Goal: Task Accomplishment & Management: Use online tool/utility

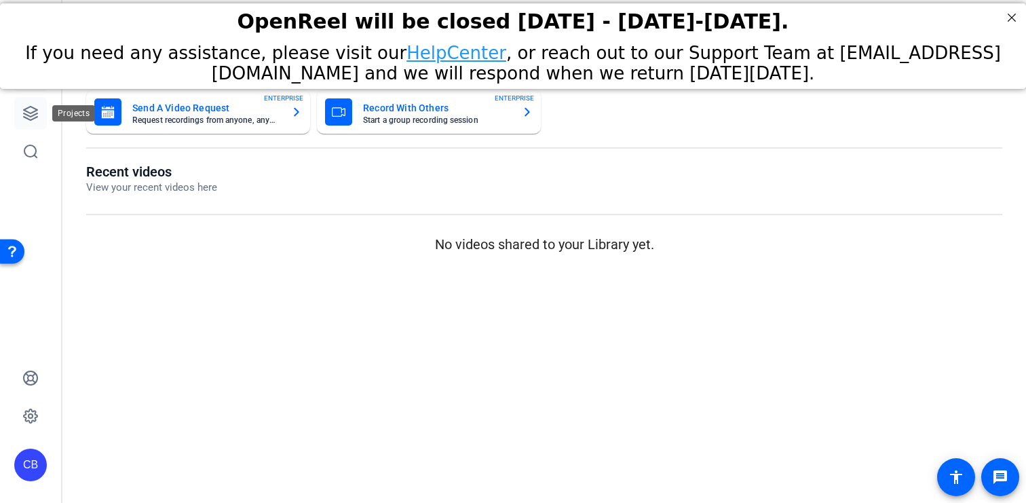
click at [31, 115] on icon at bounding box center [30, 113] width 16 height 16
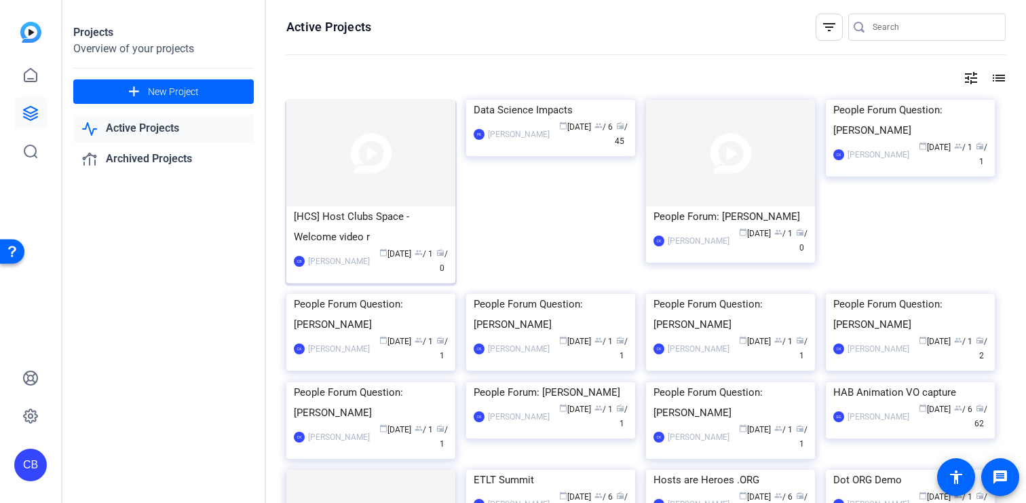
click at [349, 212] on div "[HCS] Host Clubs Space - Welcome video r" at bounding box center [371, 226] width 154 height 41
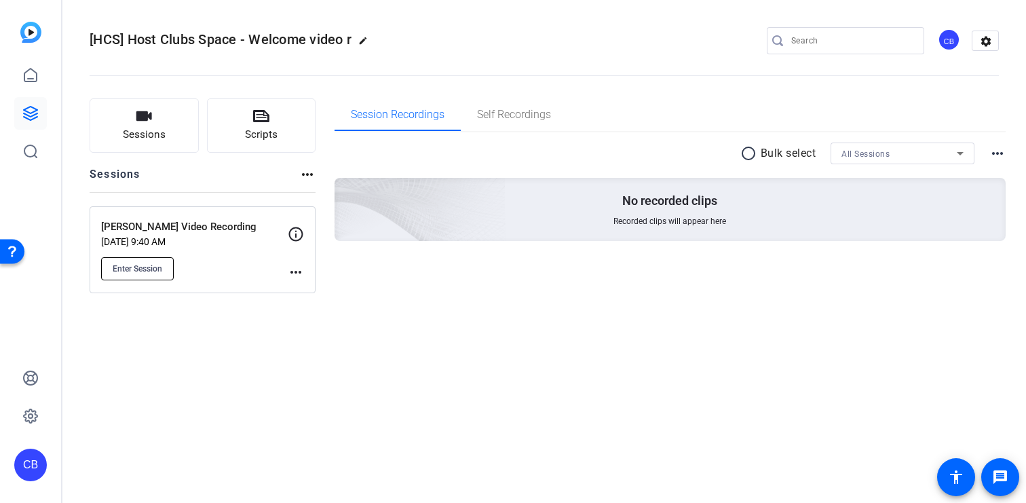
click at [142, 265] on span "Enter Session" at bounding box center [138, 268] width 50 height 11
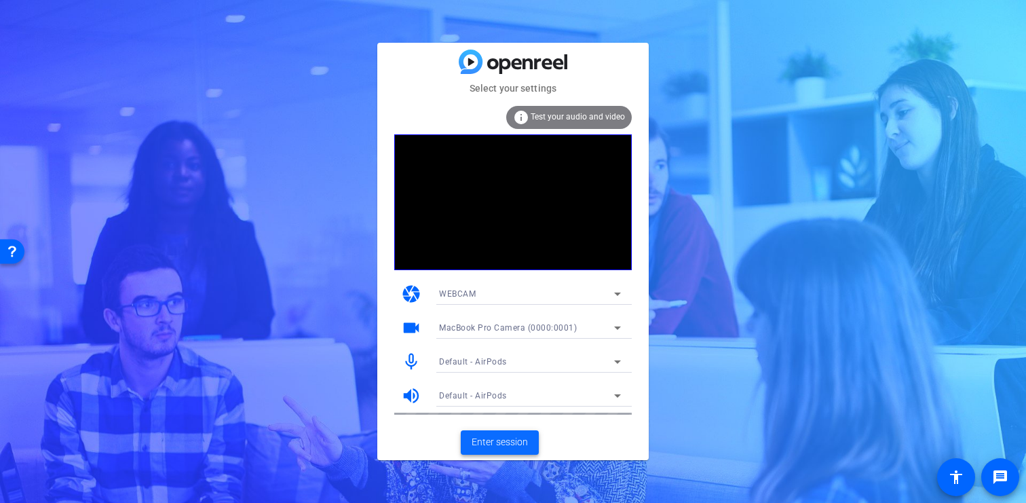
click at [522, 442] on span "Enter session" at bounding box center [499, 442] width 56 height 14
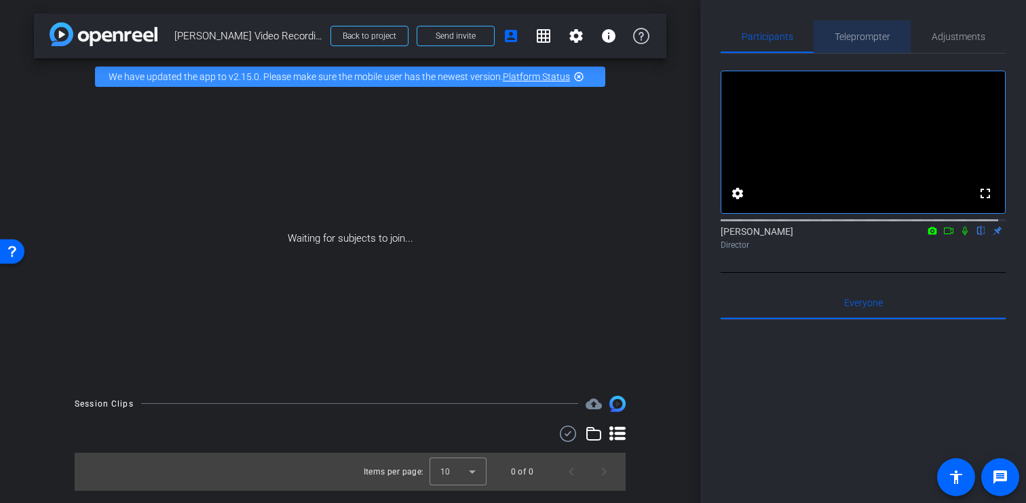
click at [870, 34] on span "Teleprompter" at bounding box center [862, 36] width 56 height 9
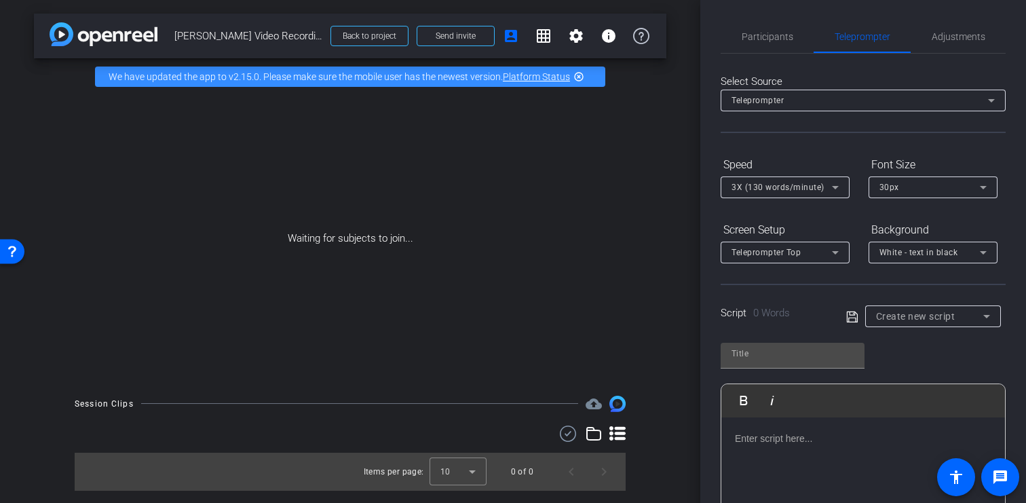
click at [879, 103] on div "Teleprompter" at bounding box center [859, 100] width 256 height 17
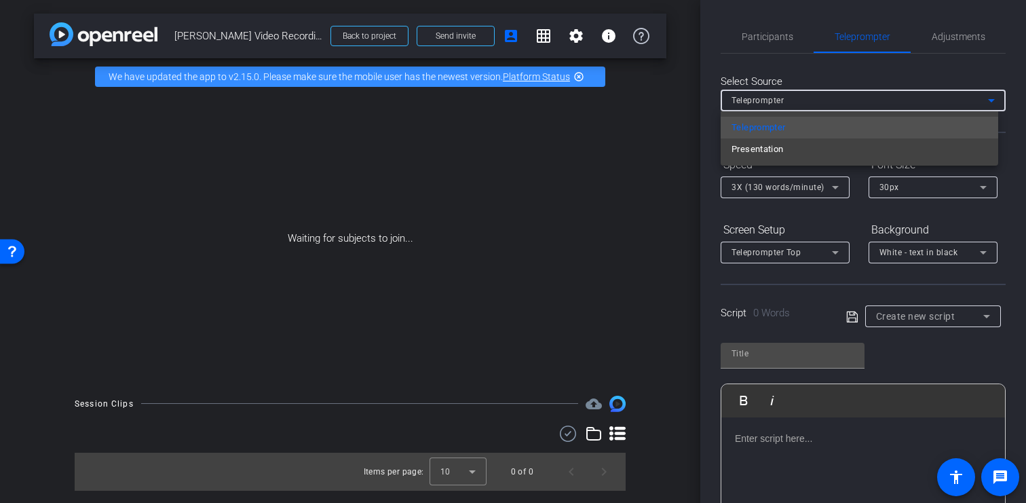
click at [878, 102] on div at bounding box center [513, 251] width 1026 height 503
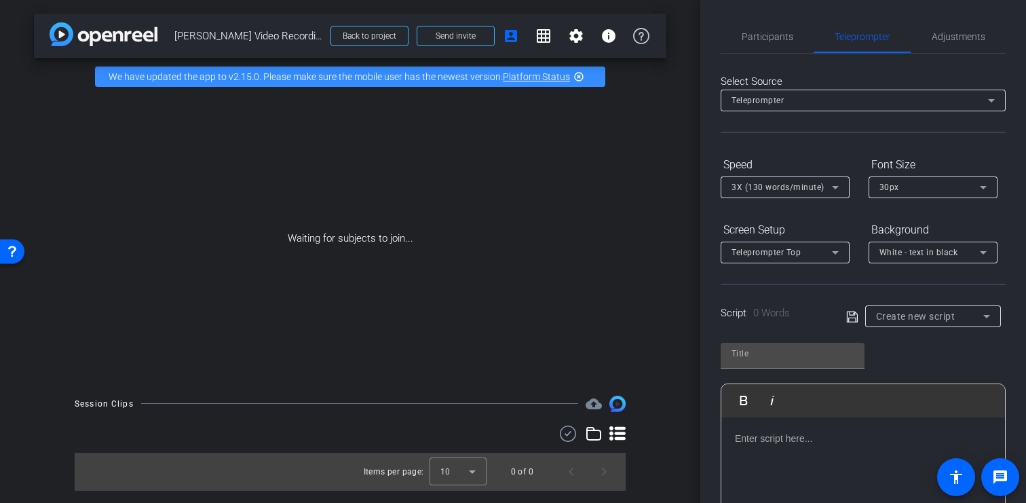
click at [906, 316] on span "Create new script" at bounding box center [915, 316] width 79 height 11
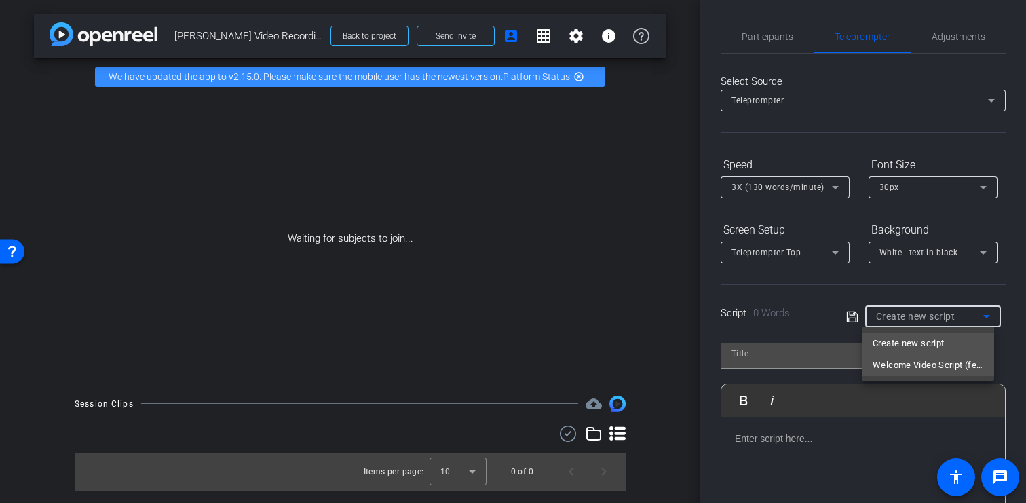
click at [914, 359] on span "Welcome Video Script (feat. [PERSON_NAME])" at bounding box center [927, 365] width 111 height 16
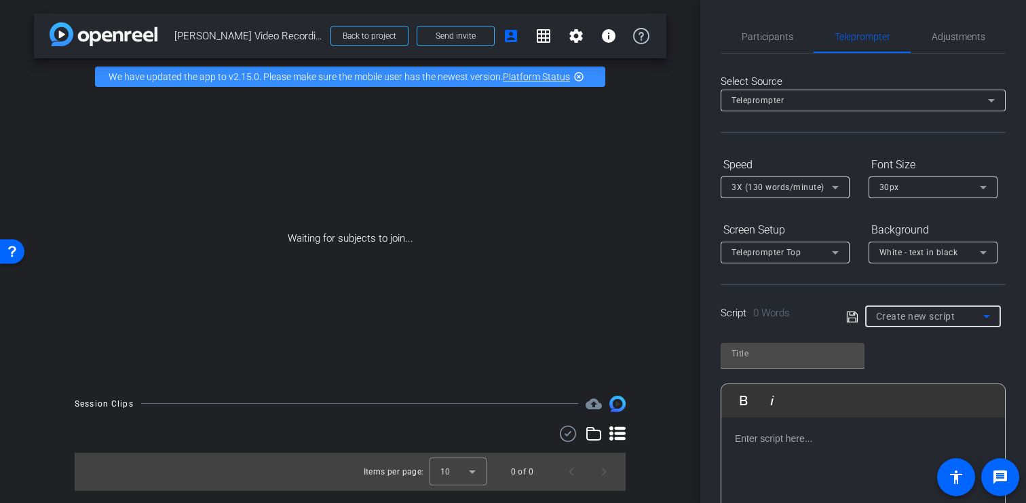
type input "Welcome Video Script (feat. [PERSON_NAME])"
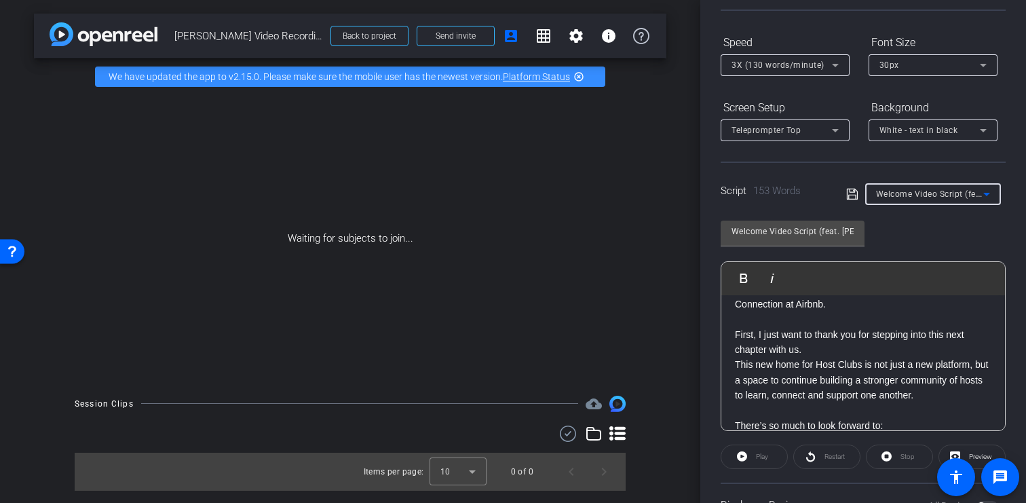
scroll to position [29, 0]
click at [736, 363] on p "This new home for Host Clubs is not just a new platform, but a space to continu…" at bounding box center [863, 377] width 256 height 45
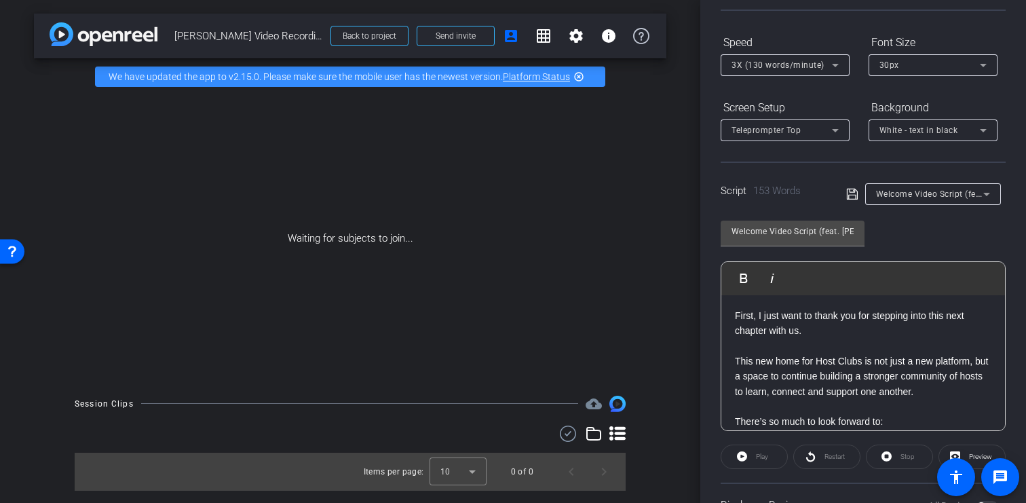
scroll to position [133, 0]
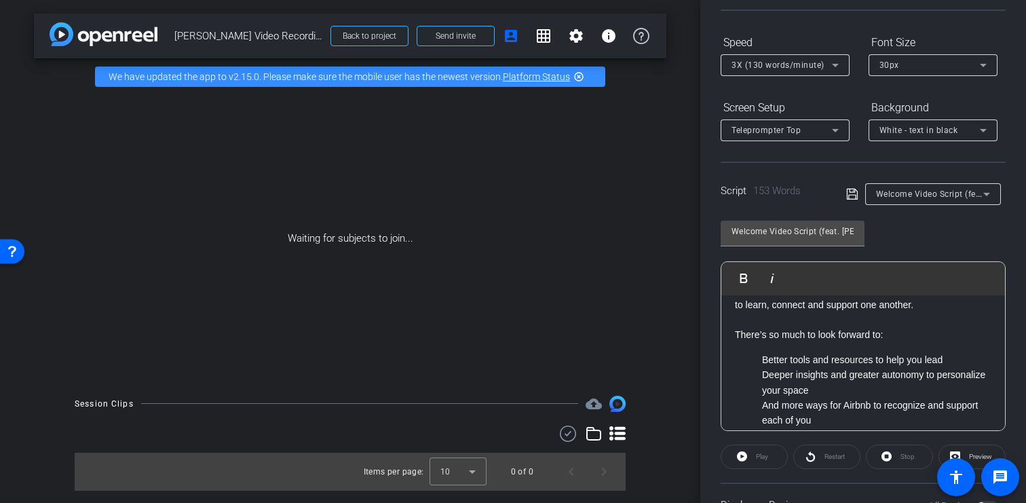
click at [760, 358] on ul "Better tools and resources to help you lead Deeper insights and greater autonom…" at bounding box center [863, 390] width 256 height 76
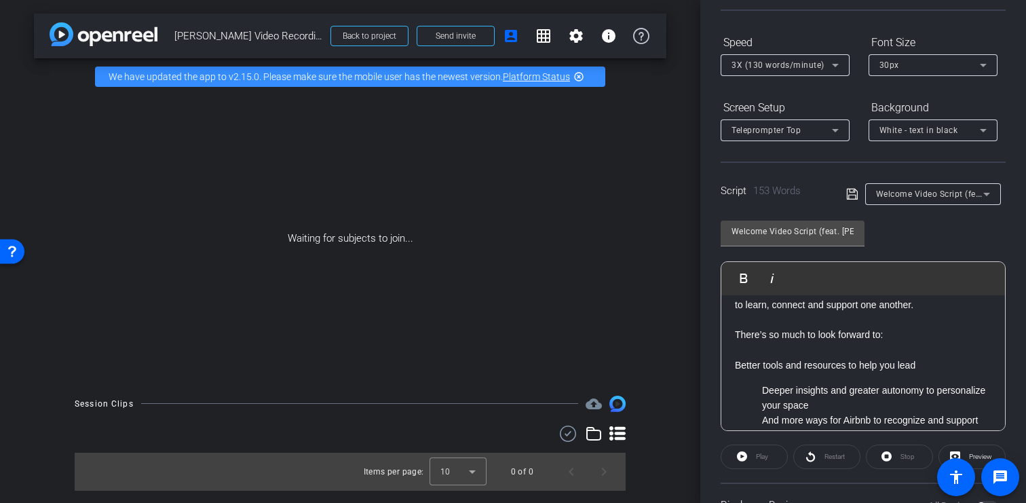
click at [758, 388] on ul "Deeper insights and greater autonomy to personalize your space And more ways fo…" at bounding box center [863, 413] width 256 height 61
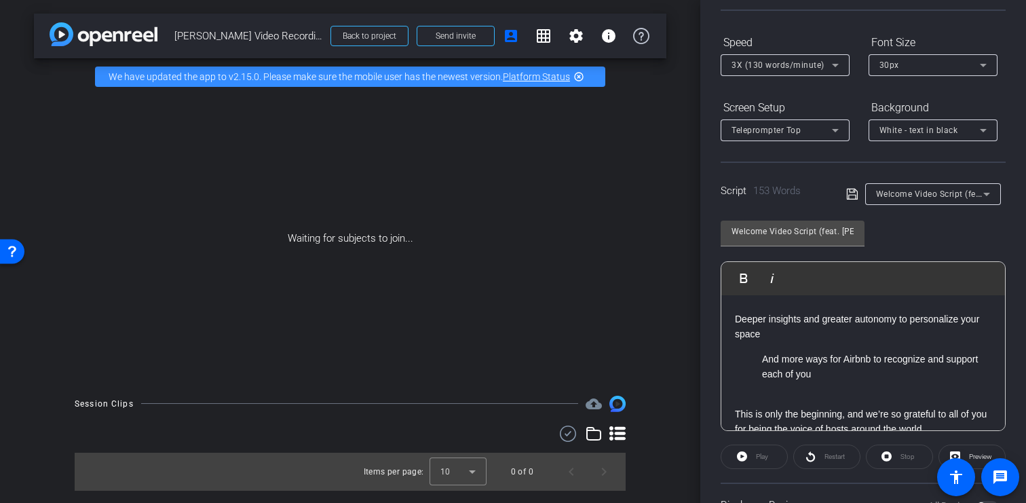
scroll to position [211, 0]
click at [763, 360] on p "And more ways for Airbnb to recognize and support each of you" at bounding box center [876, 365] width 229 height 31
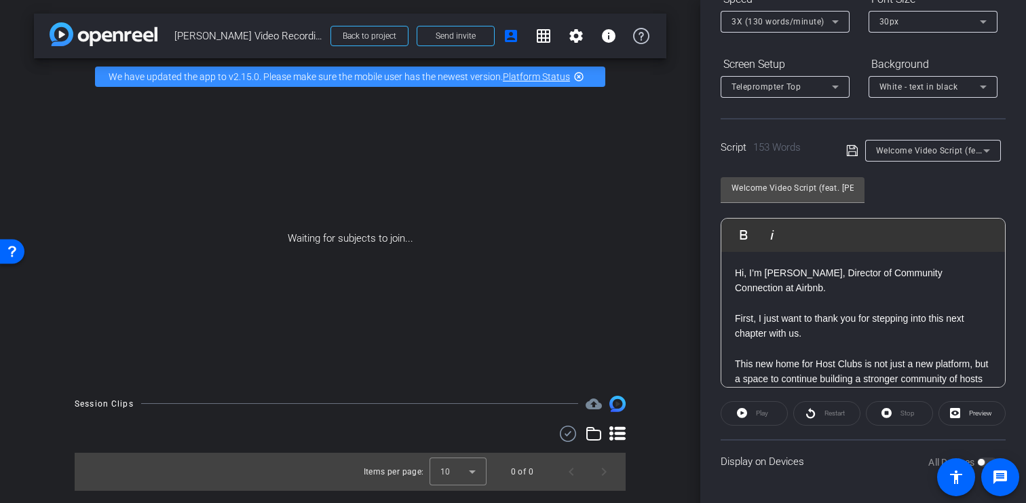
scroll to position [0, 0]
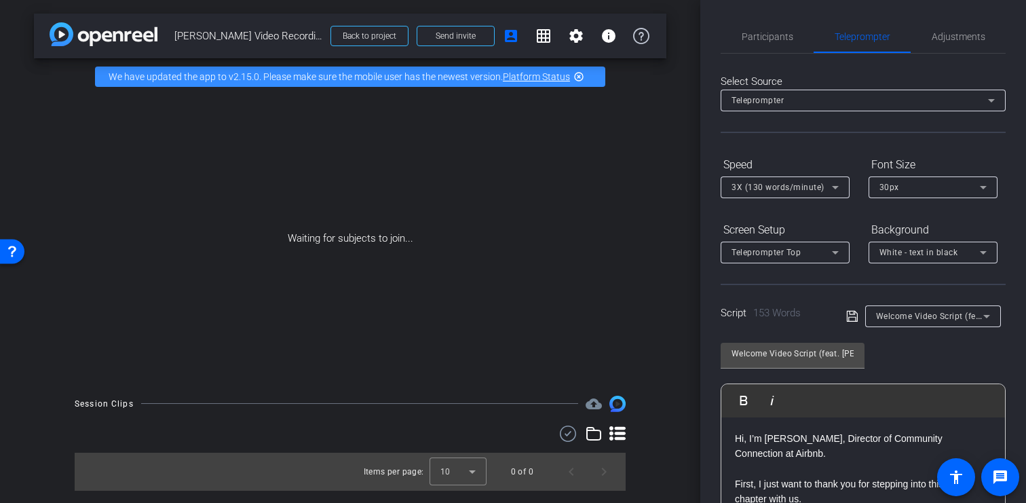
click at [838, 185] on icon at bounding box center [835, 187] width 16 height 16
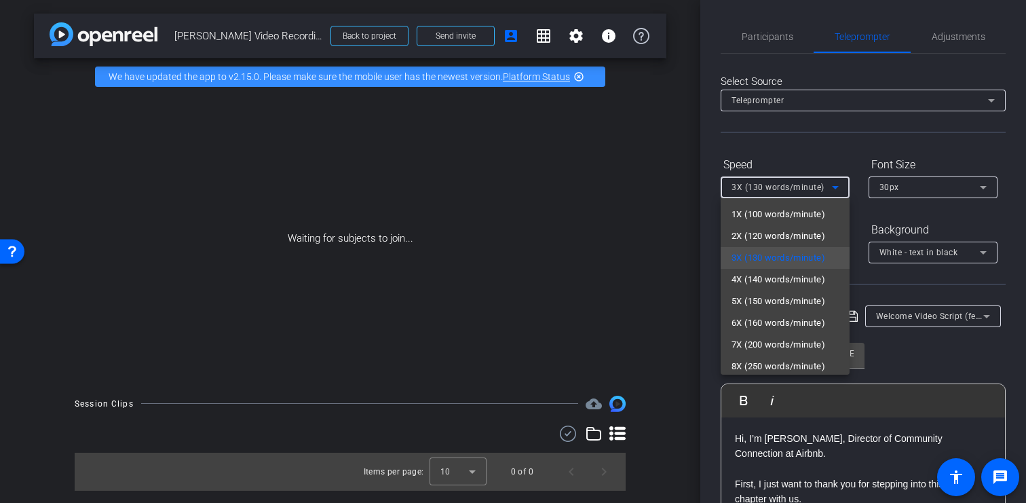
click at [805, 277] on span "4X (140 words/minute)" at bounding box center [778, 279] width 94 height 16
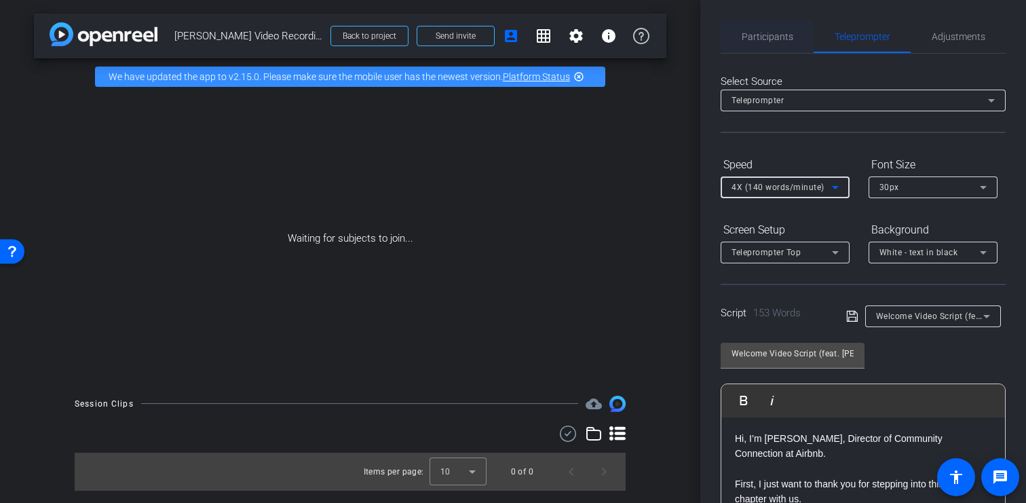
click at [773, 33] on span "Participants" at bounding box center [767, 36] width 52 height 9
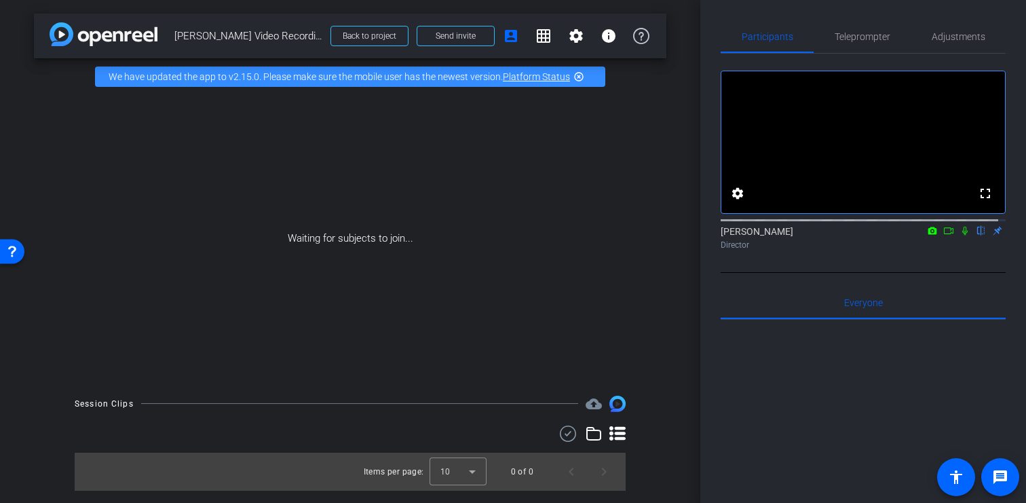
click at [928, 234] on icon at bounding box center [932, 230] width 9 height 7
click at [926, 245] on div at bounding box center [513, 251] width 1026 height 503
click at [943, 235] on icon at bounding box center [948, 230] width 11 height 9
click at [976, 235] on icon at bounding box center [981, 230] width 11 height 9
click at [959, 235] on icon at bounding box center [964, 230] width 11 height 9
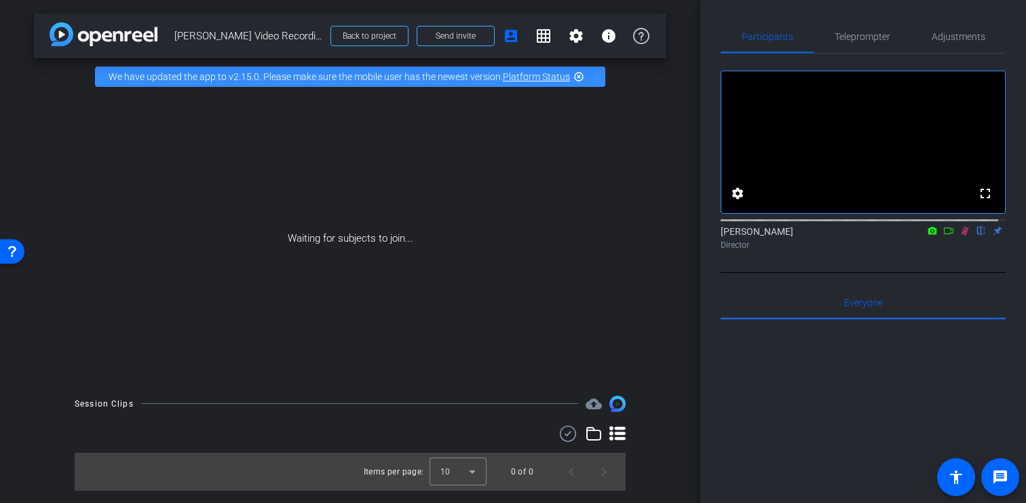
click at [943, 235] on icon at bounding box center [948, 230] width 11 height 9
click at [511, 41] on mat-icon "account_box" at bounding box center [511, 36] width 16 height 16
click at [577, 38] on mat-icon "settings" at bounding box center [576, 36] width 16 height 16
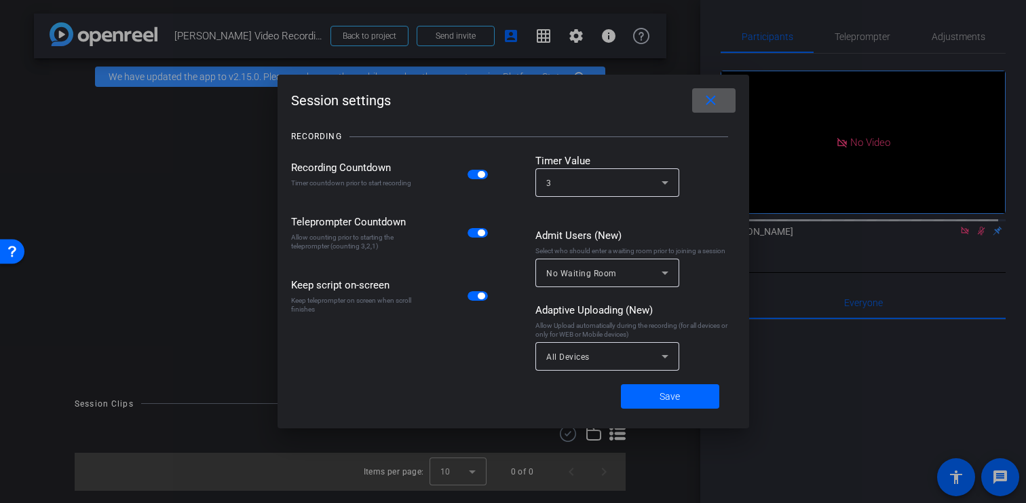
click at [709, 100] on mat-icon "close" at bounding box center [710, 100] width 17 height 17
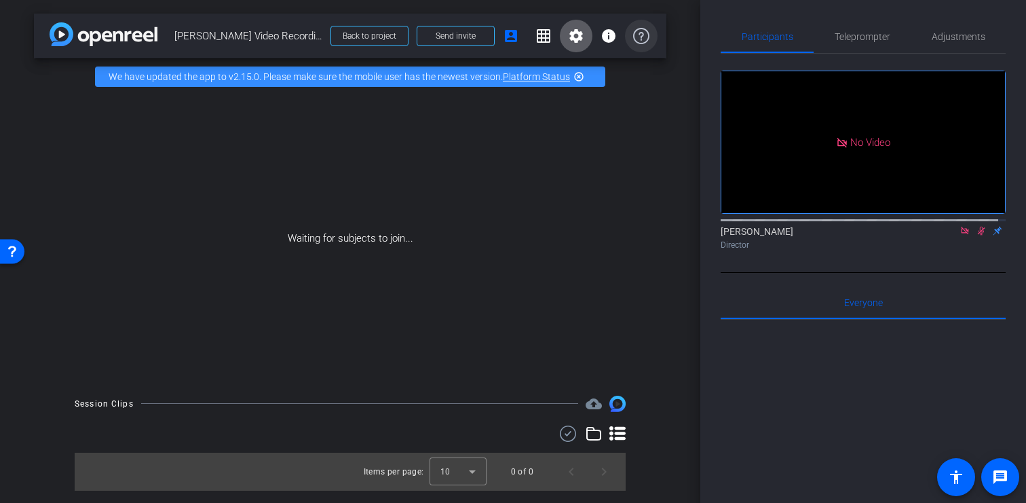
click at [637, 34] on icon at bounding box center [641, 36] width 16 height 16
click at [461, 35] on span "Send invite" at bounding box center [456, 36] width 40 height 11
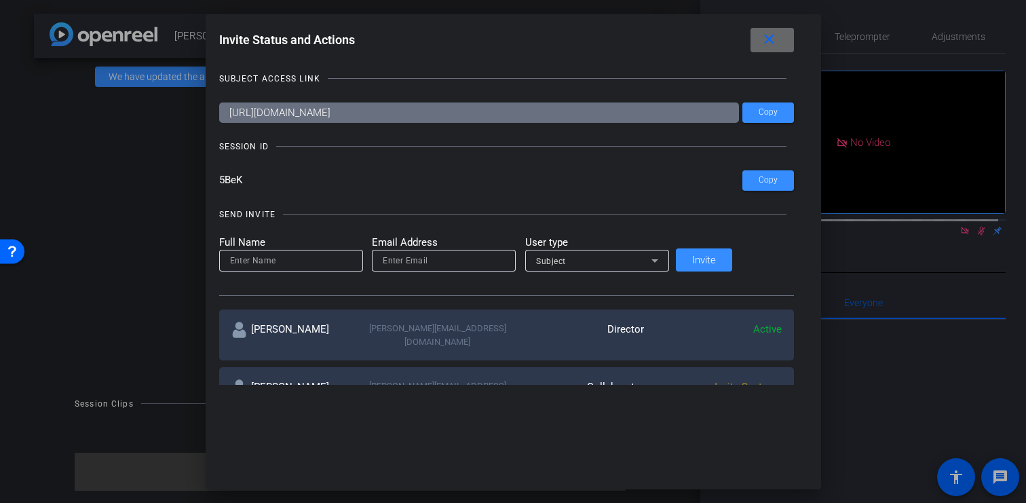
click at [760, 41] on mat-icon "close" at bounding box center [768, 39] width 17 height 17
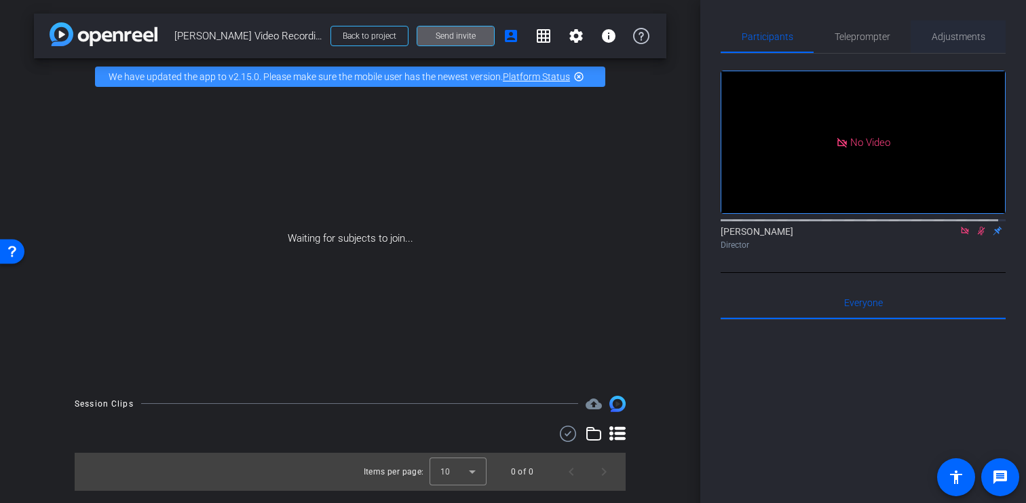
click at [954, 47] on span "Adjustments" at bounding box center [958, 36] width 54 height 33
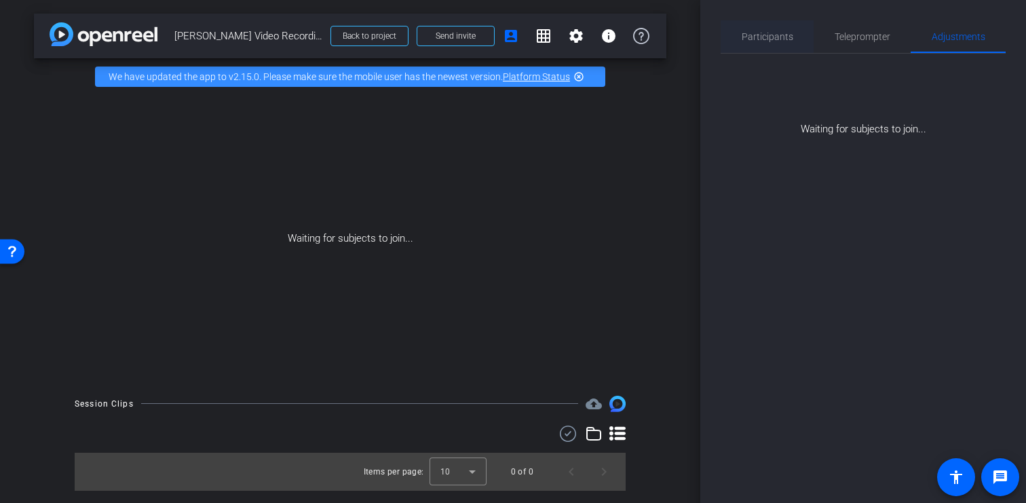
click at [770, 46] on span "Participants" at bounding box center [767, 36] width 52 height 33
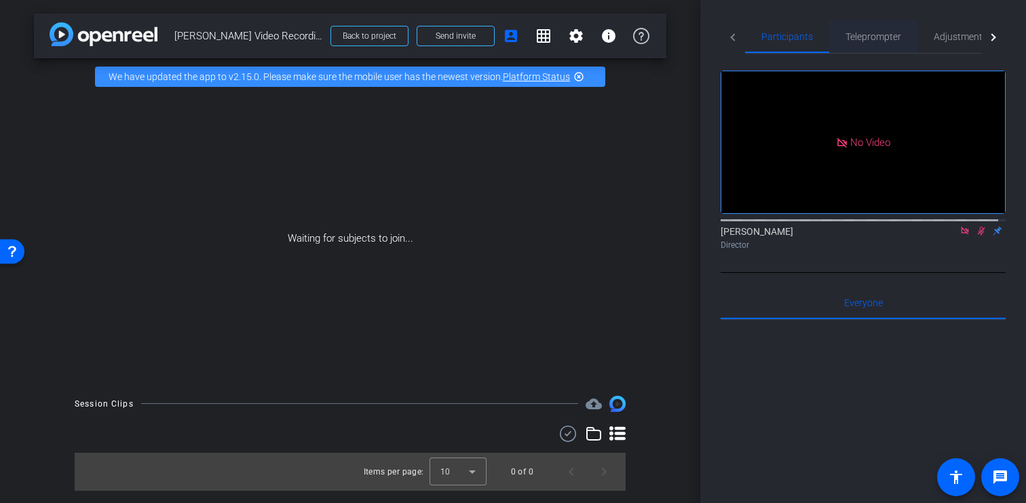
click at [871, 35] on span "Teleprompter" at bounding box center [873, 36] width 56 height 9
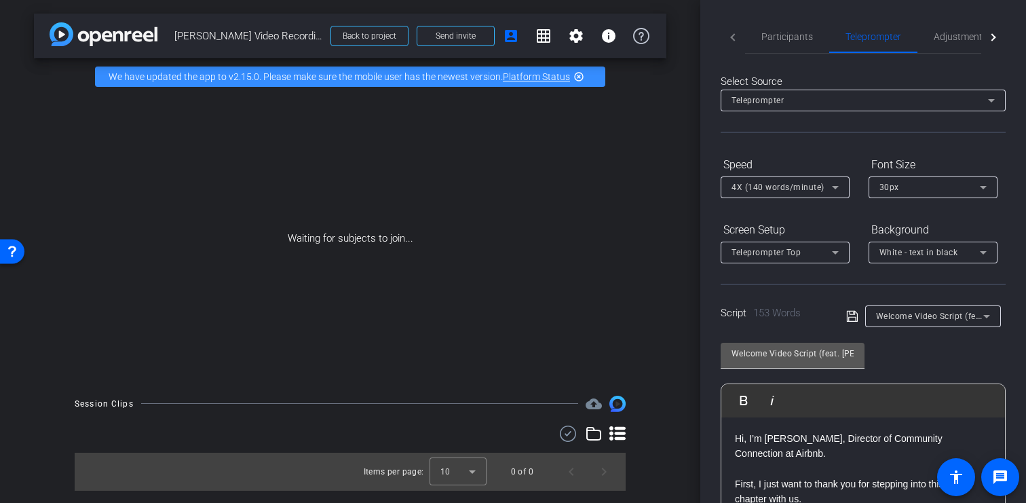
scroll to position [166, 0]
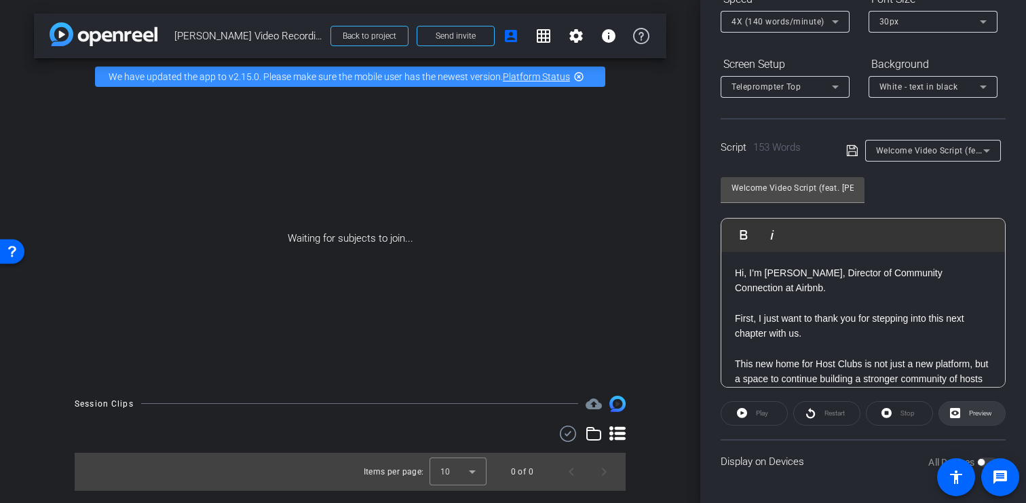
click at [969, 417] on span "Preview" at bounding box center [980, 412] width 23 height 7
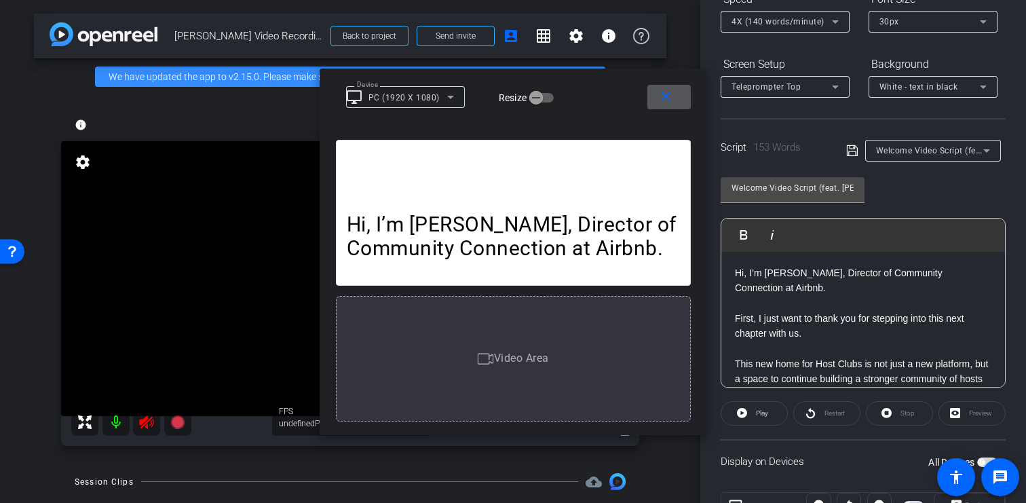
click at [670, 97] on mat-icon "close" at bounding box center [665, 96] width 17 height 17
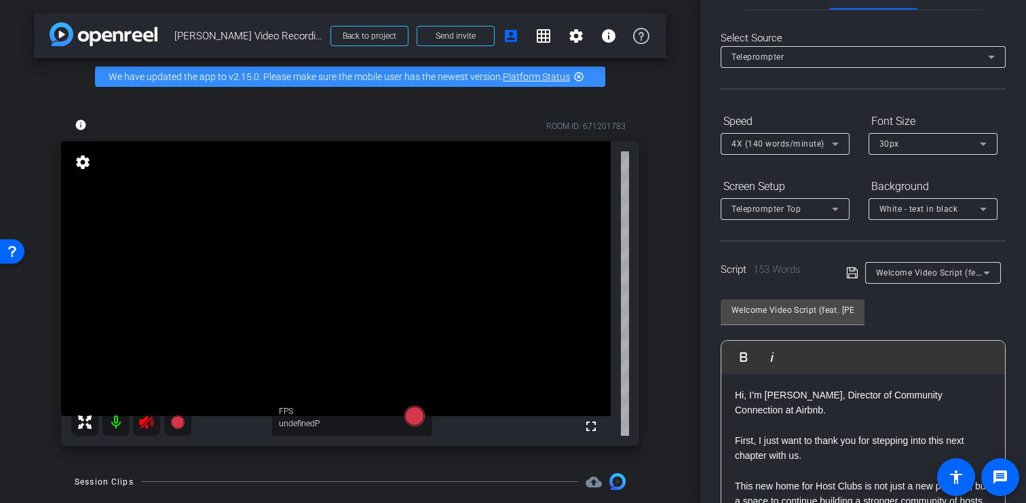
scroll to position [0, 0]
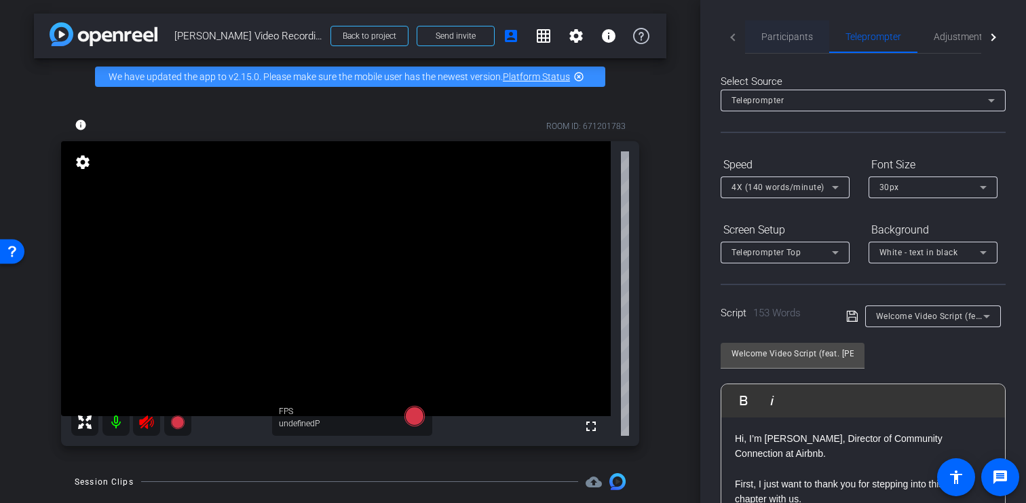
click at [770, 35] on span "Participants" at bounding box center [787, 36] width 52 height 9
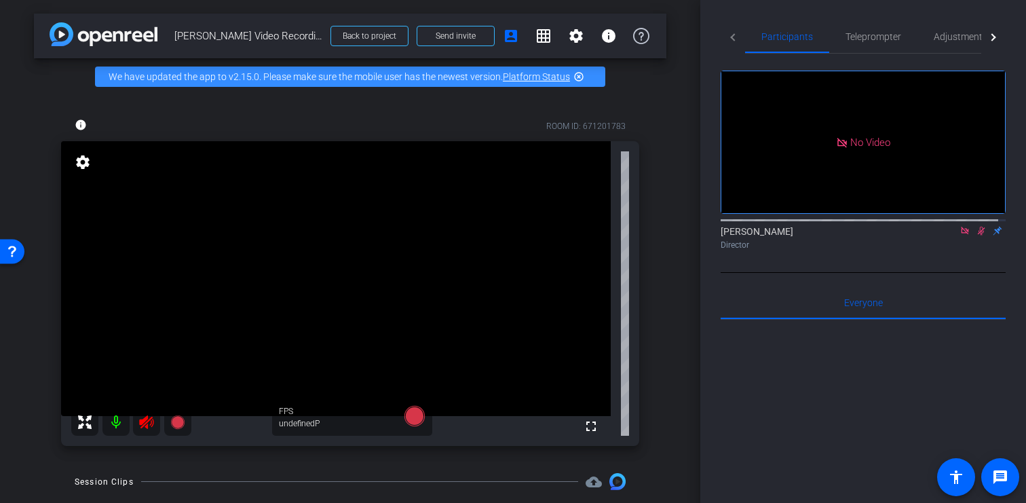
click at [976, 227] on icon at bounding box center [981, 230] width 11 height 9
click at [961, 227] on icon at bounding box center [964, 230] width 7 height 7
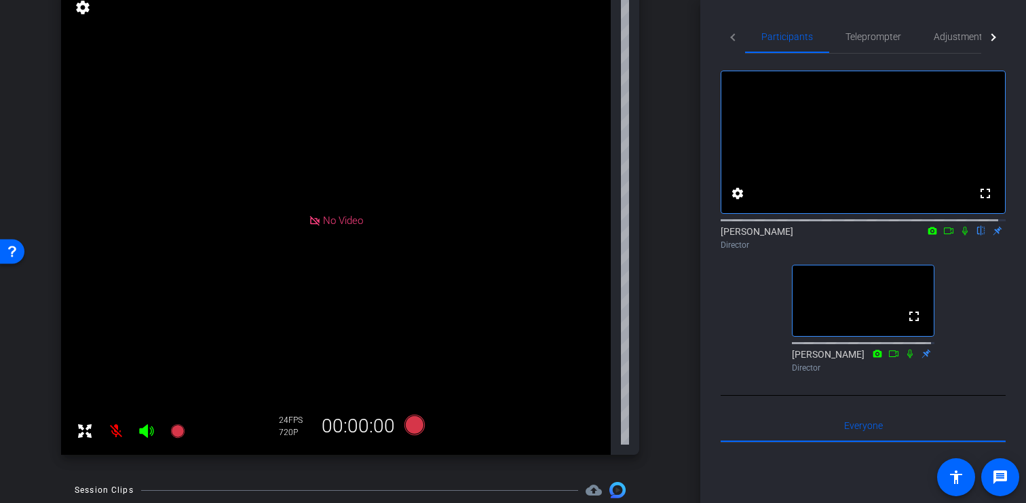
scroll to position [129, 0]
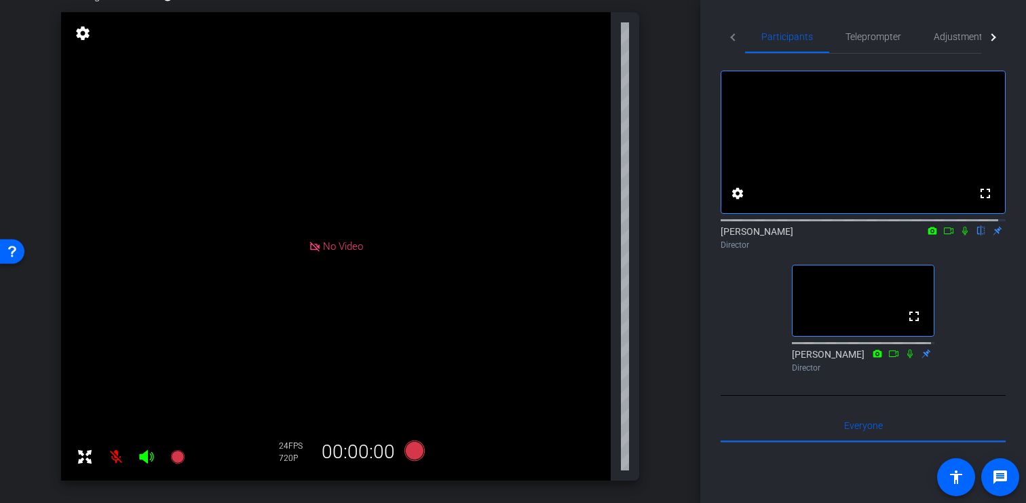
click at [118, 468] on mat-icon at bounding box center [115, 456] width 27 height 27
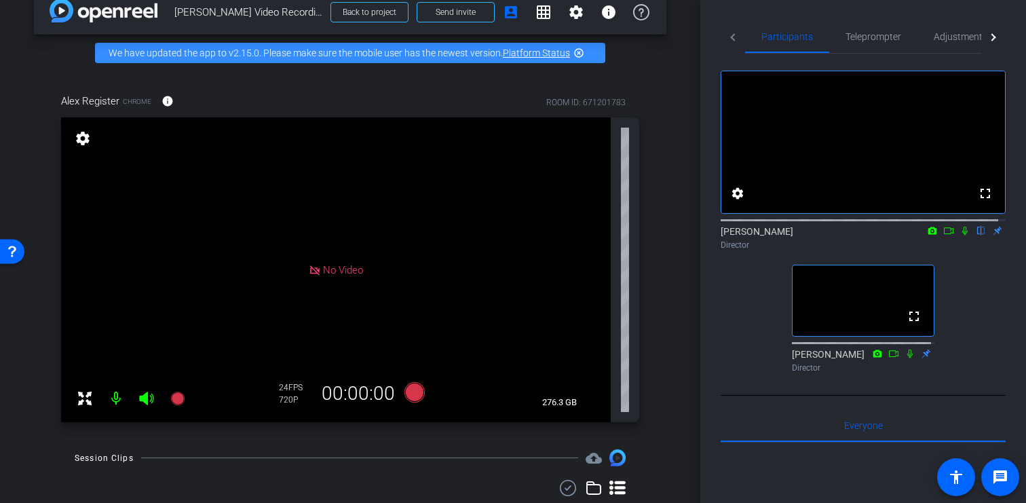
scroll to position [0, 0]
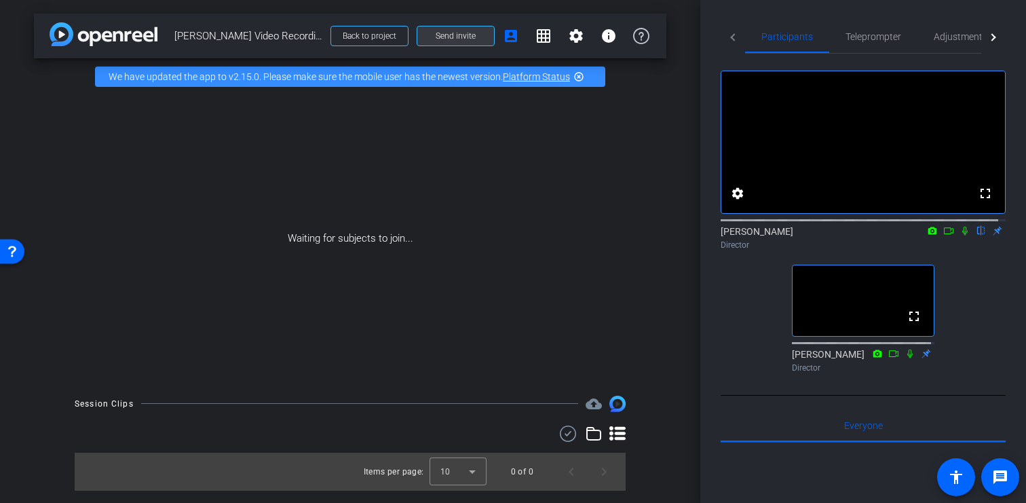
click at [462, 37] on span "Send invite" at bounding box center [456, 36] width 40 height 11
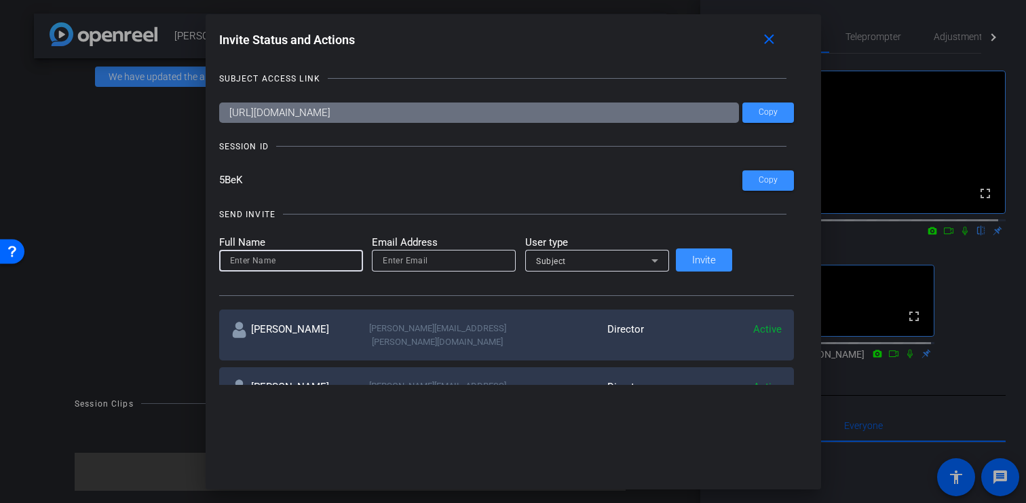
click at [326, 265] on input at bounding box center [291, 260] width 122 height 16
type input "Alex Register"
click at [492, 266] on input "email" at bounding box center [444, 260] width 122 height 16
paste input "[EMAIL_ADDRESS][DOMAIN_NAME]"
type input "[EMAIL_ADDRESS][DOMAIN_NAME]"
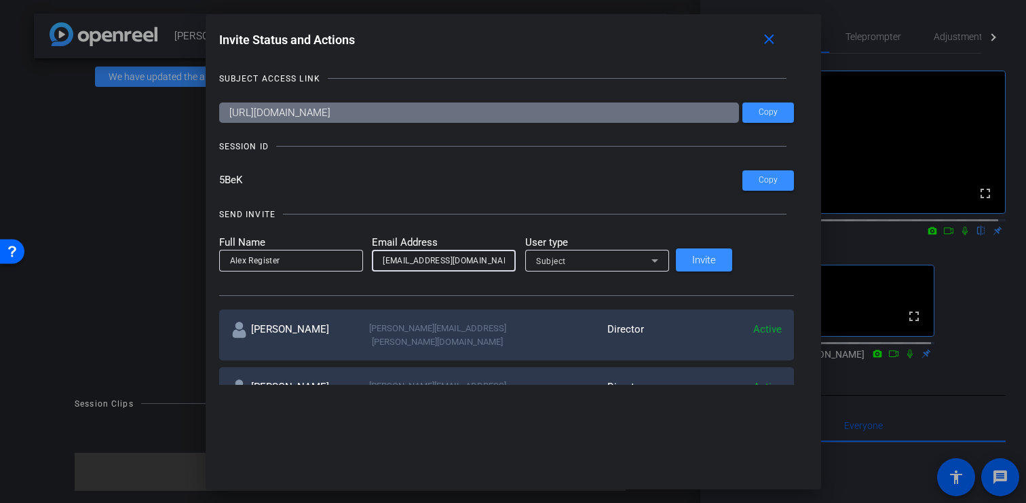
click at [599, 262] on div "Subject" at bounding box center [593, 260] width 115 height 17
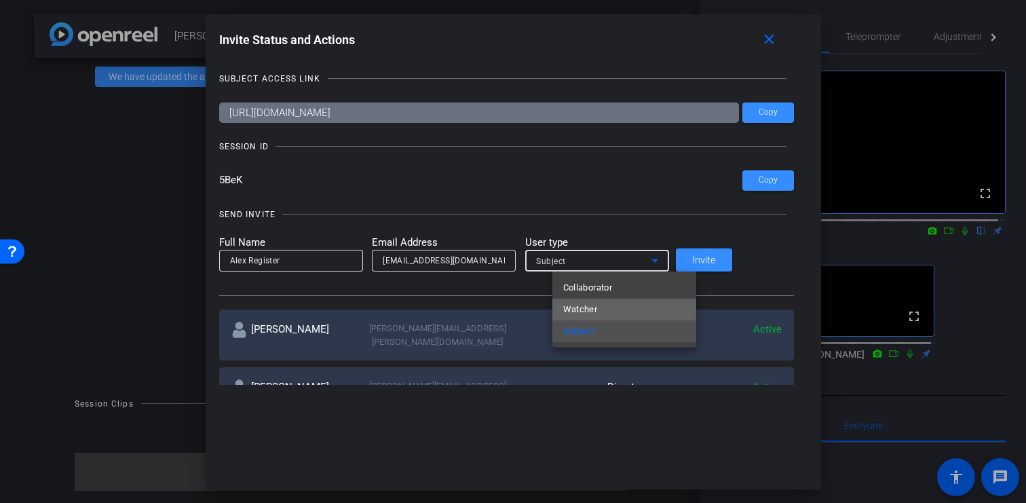
click at [590, 310] on span "Watcher" at bounding box center [580, 309] width 35 height 16
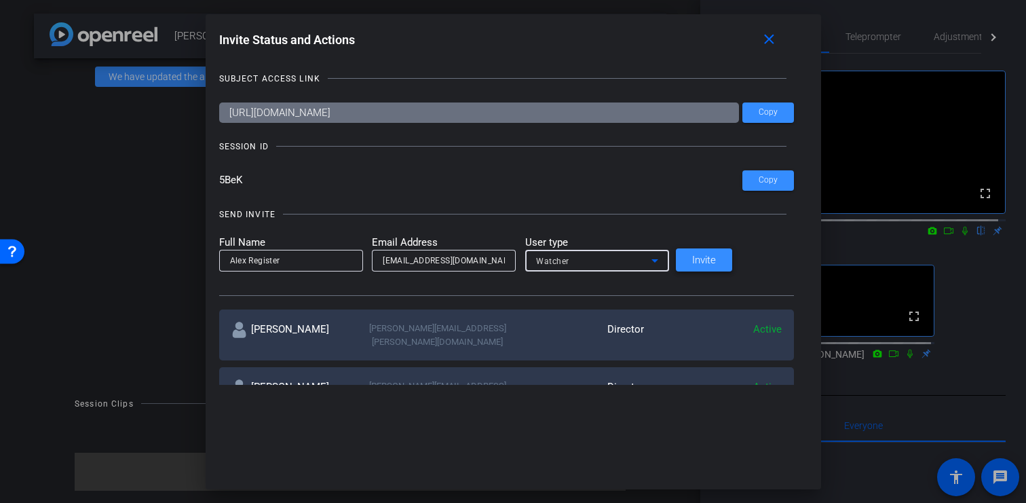
click at [716, 259] on span "Invite" at bounding box center [704, 260] width 24 height 10
click at [760, 43] on mat-icon "close" at bounding box center [768, 39] width 17 height 17
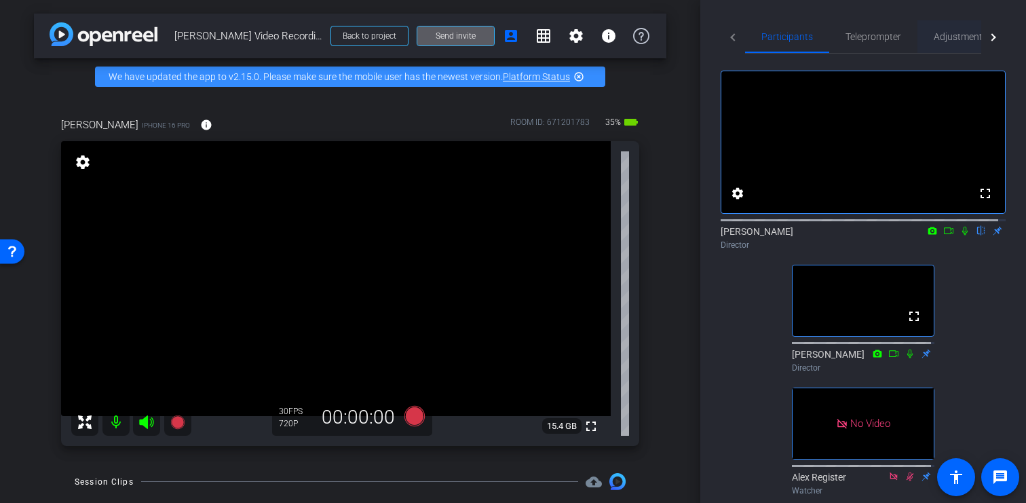
click at [951, 35] on span "Adjustments" at bounding box center [960, 36] width 54 height 9
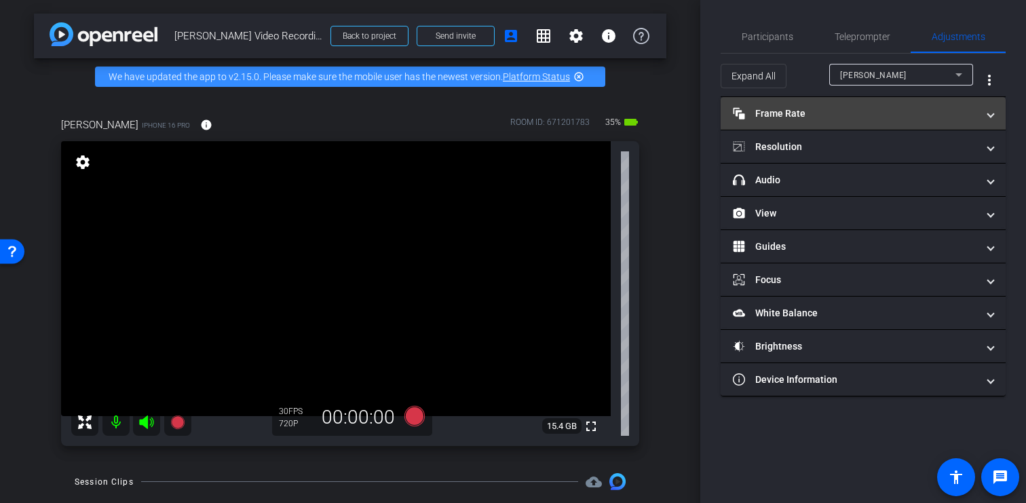
click at [908, 117] on mat-panel-title "Frame Rate Frame Rate" at bounding box center [855, 114] width 244 height 14
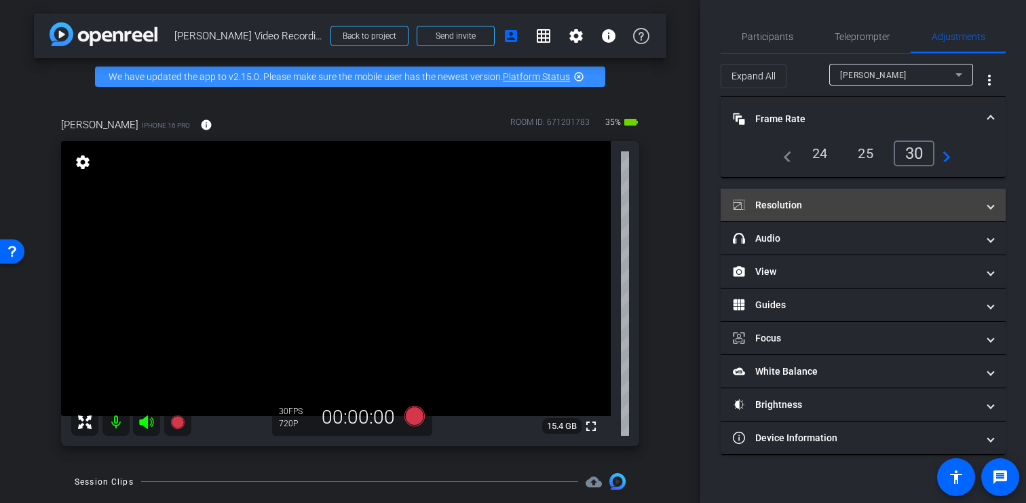
click at [869, 208] on mat-panel-title "Resolution" at bounding box center [855, 205] width 244 height 14
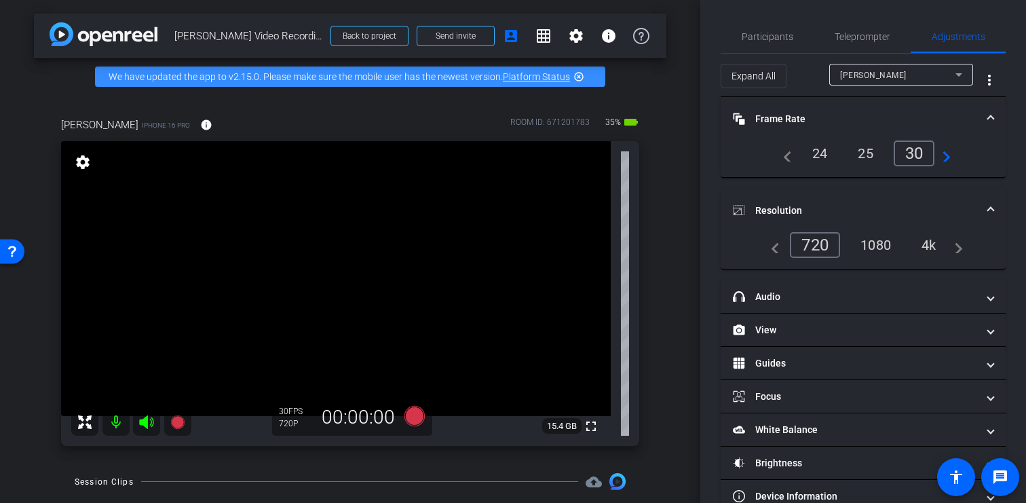
click at [921, 248] on div "4k" at bounding box center [928, 244] width 35 height 23
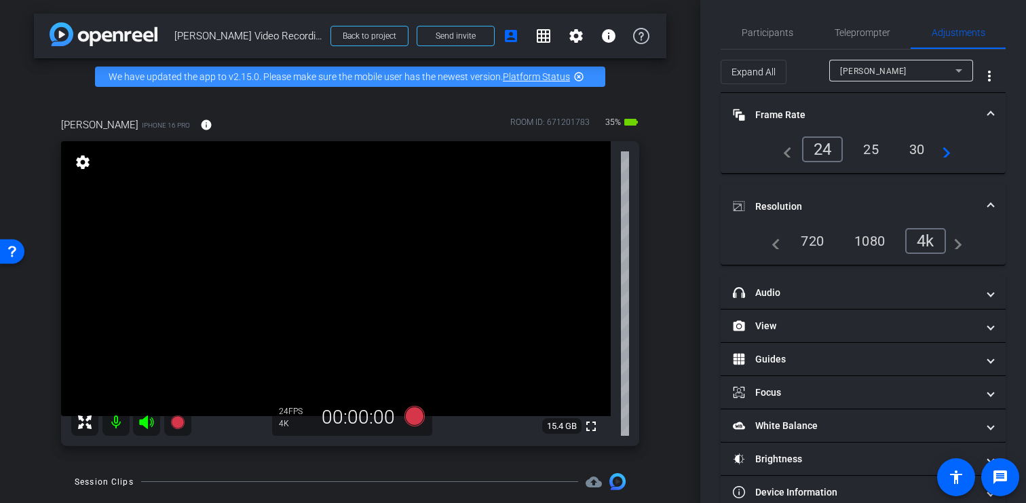
scroll to position [5, 0]
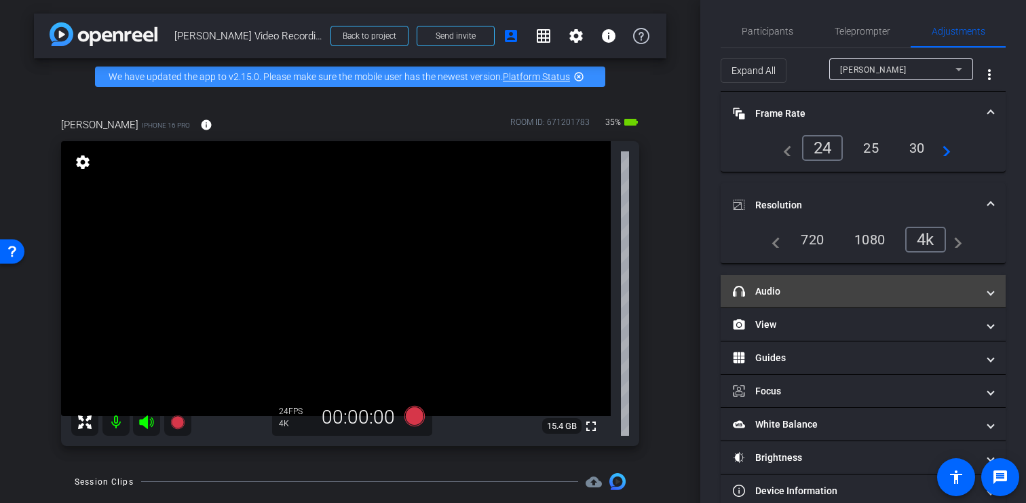
click at [841, 298] on mat-expansion-panel-header "headphone icon Audio" at bounding box center [862, 291] width 285 height 33
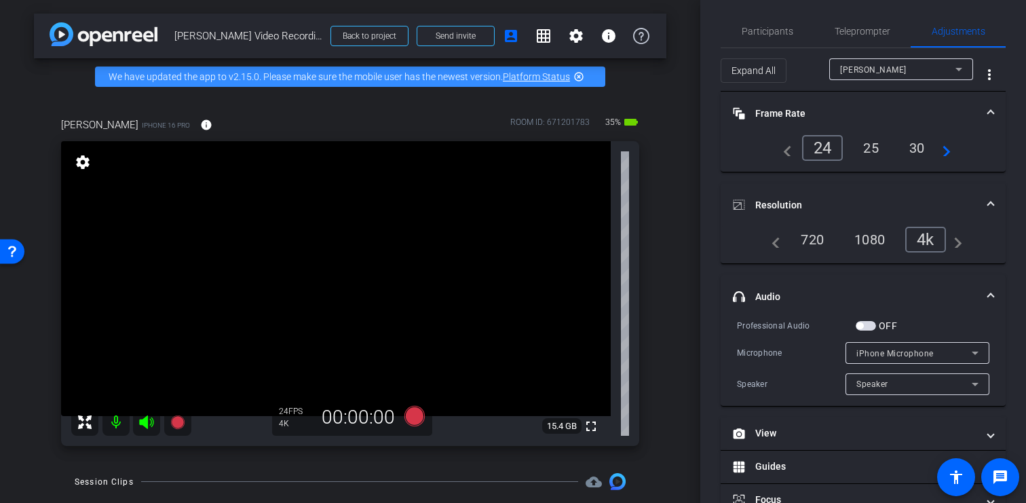
click at [975, 292] on span "headphone icon Audio" at bounding box center [860, 297] width 255 height 14
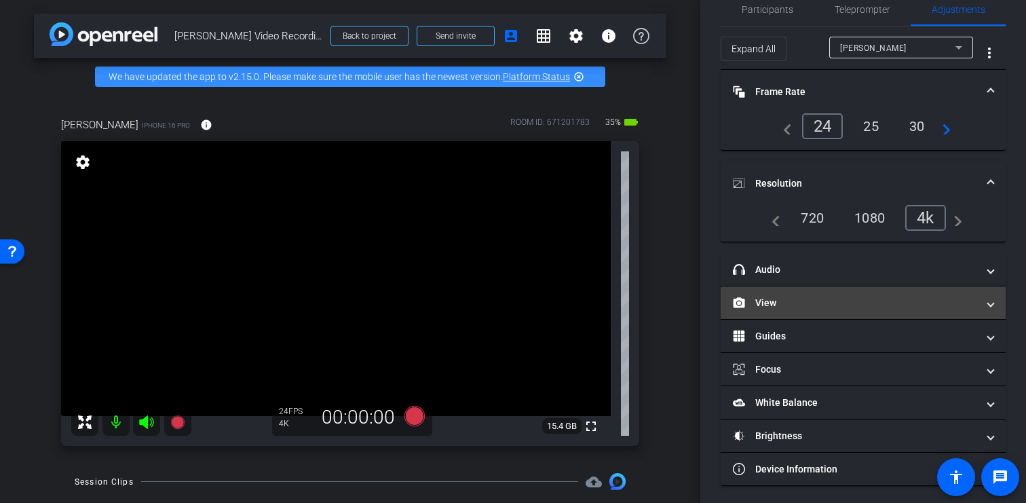
scroll to position [30, 0]
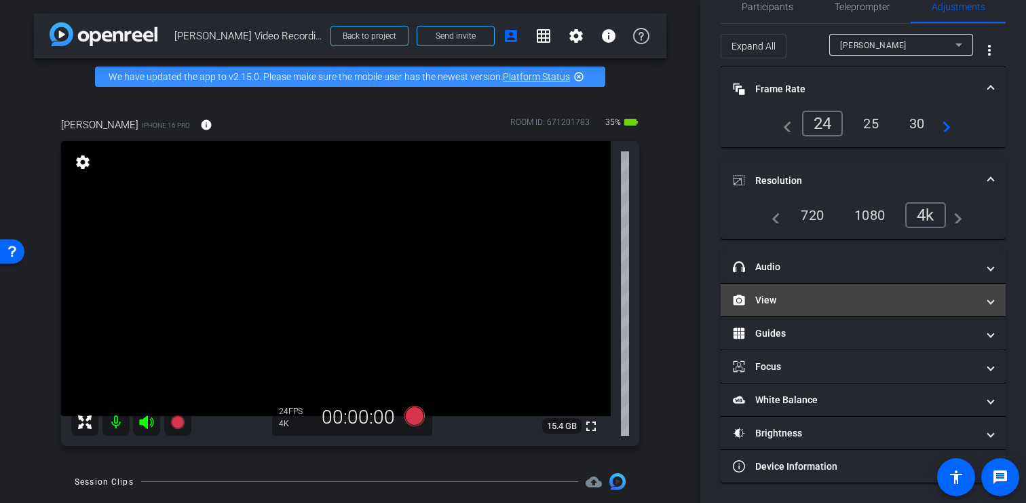
click at [812, 303] on mat-panel-title "View" at bounding box center [855, 300] width 244 height 14
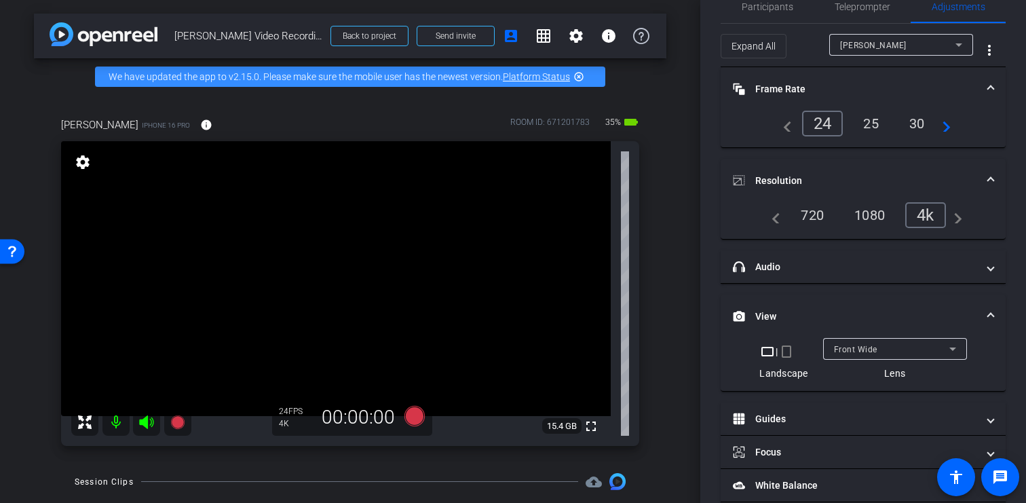
click at [988, 311] on span at bounding box center [990, 316] width 5 height 14
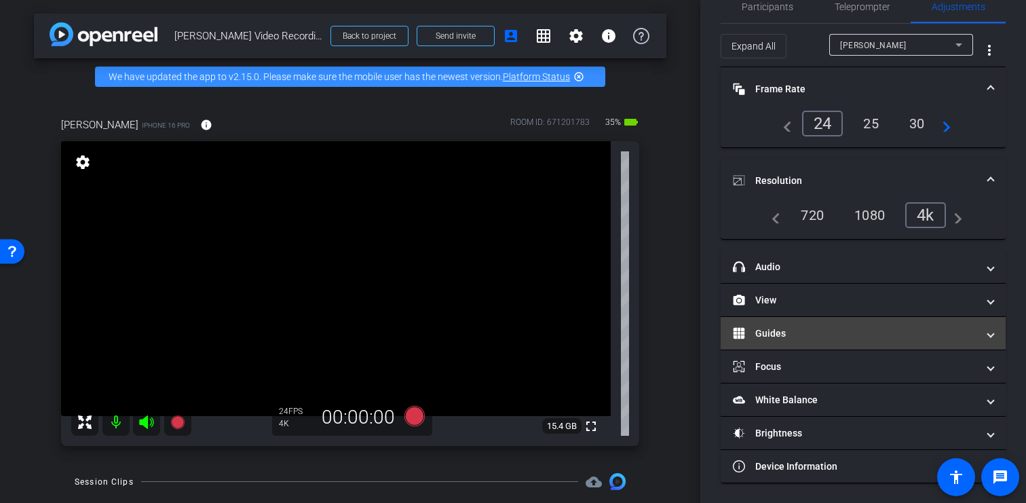
click at [953, 336] on mat-panel-title "Guides" at bounding box center [855, 333] width 244 height 14
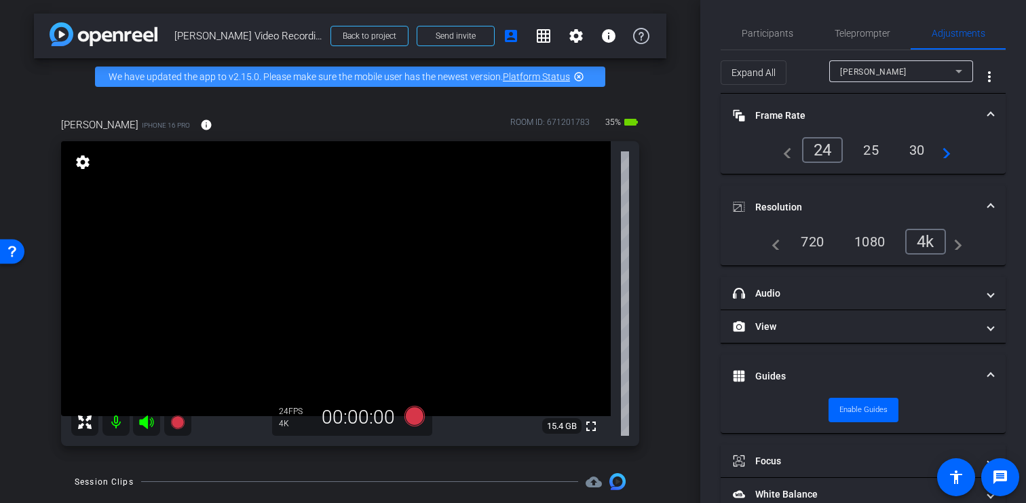
scroll to position [0, 0]
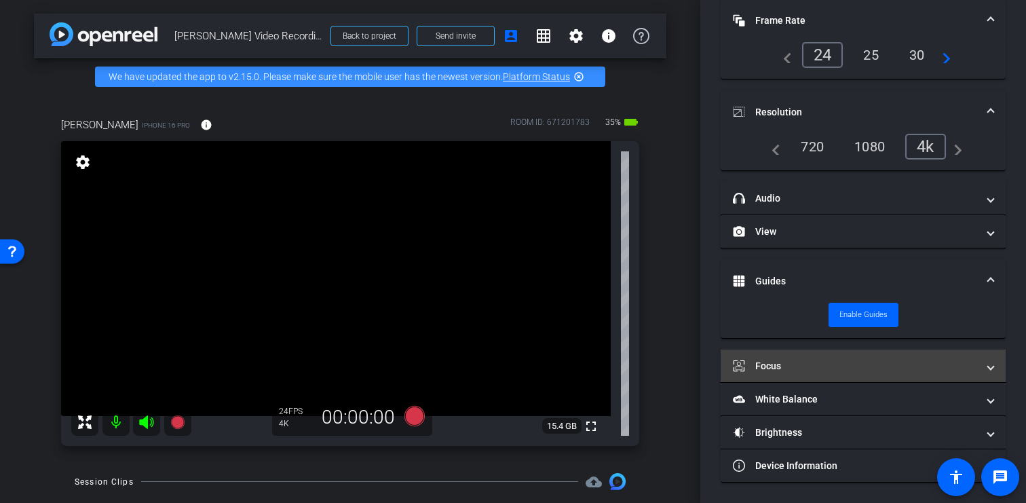
click at [918, 367] on mat-panel-title "Focus" at bounding box center [855, 366] width 244 height 14
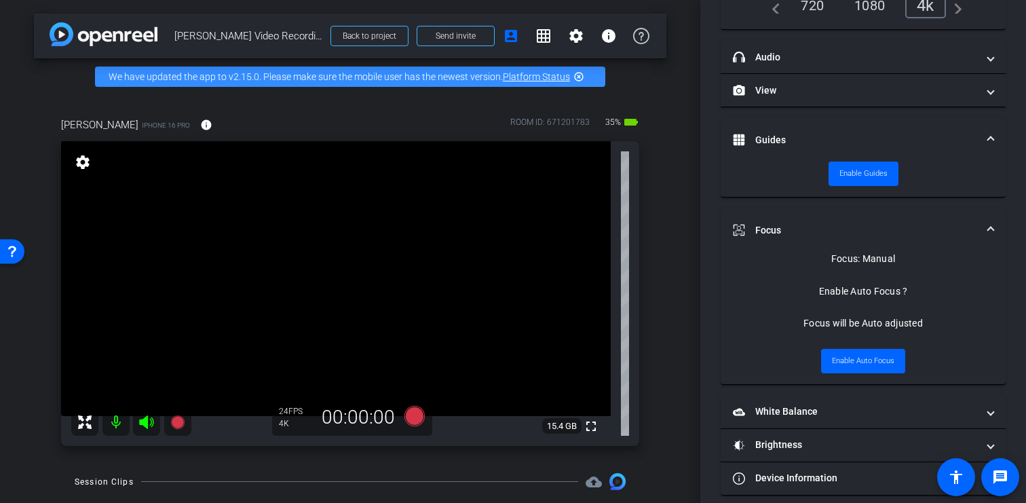
scroll to position [252, 0]
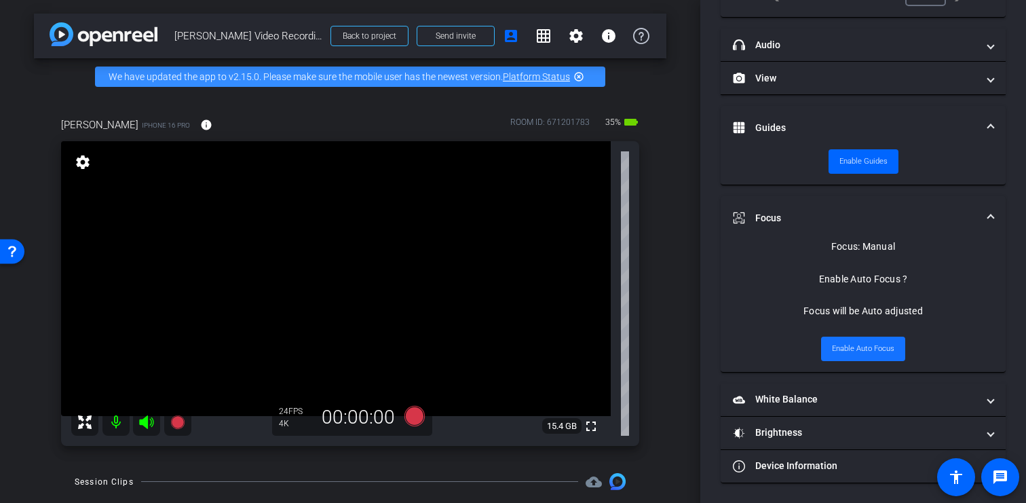
click at [870, 349] on span "Enable Auto Focus" at bounding box center [863, 349] width 62 height 20
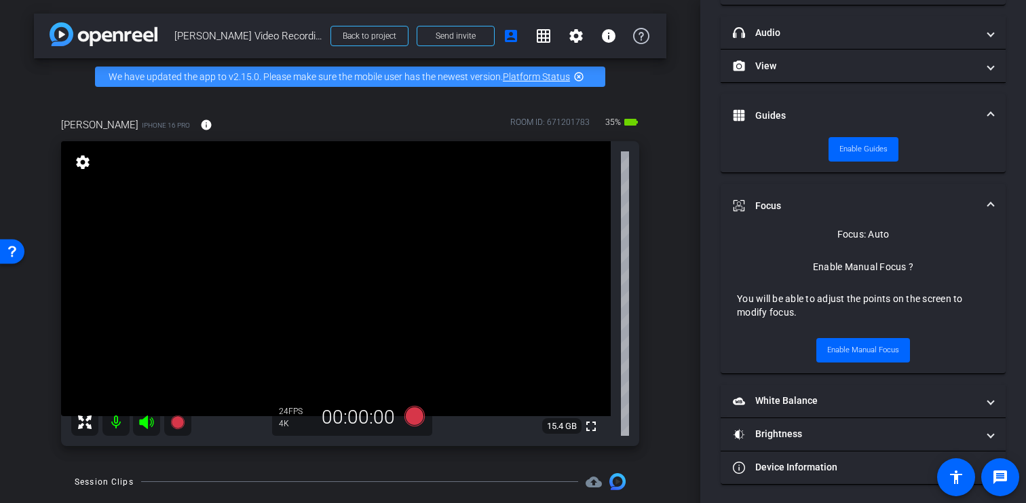
scroll to position [265, 0]
click at [982, 194] on mat-expansion-panel-header "Focus" at bounding box center [862, 203] width 285 height 43
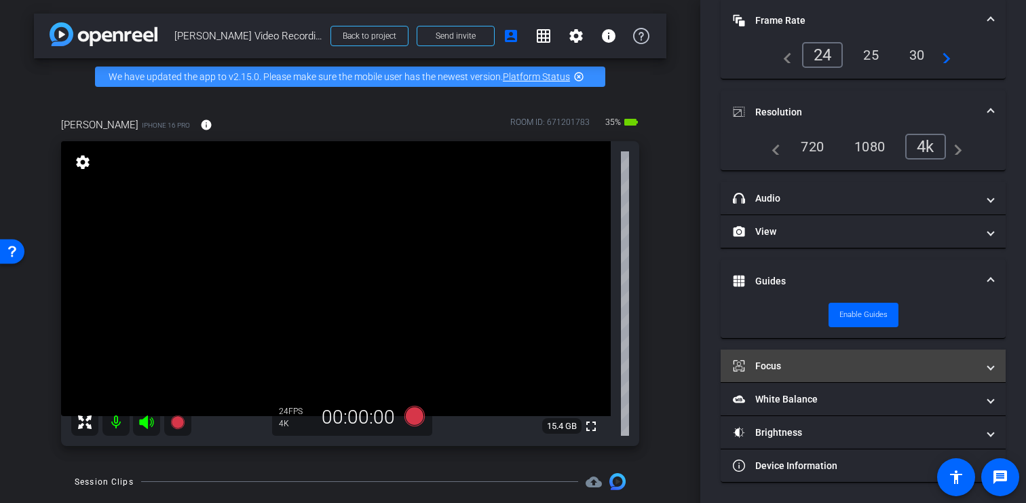
scroll to position [98, 0]
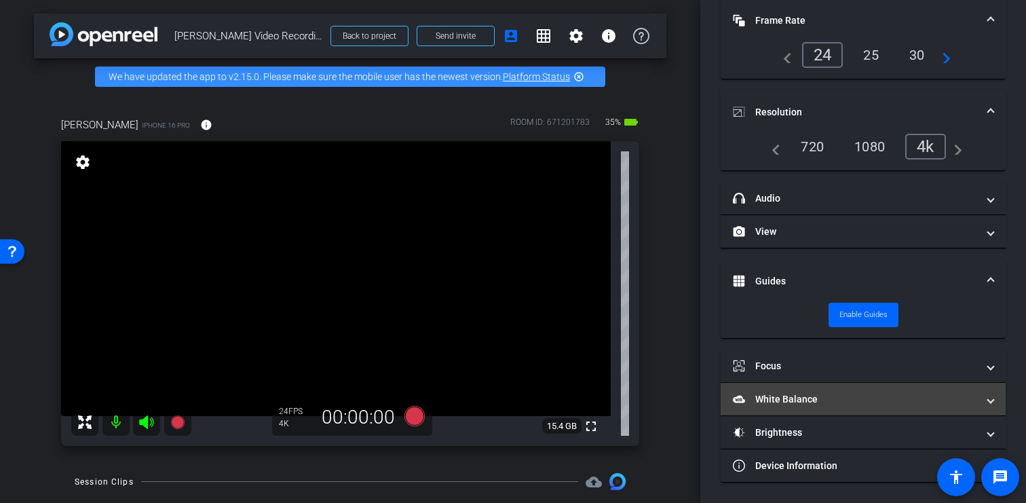
click at [912, 405] on mat-panel-title "White Balance White Balance" at bounding box center [855, 399] width 244 height 14
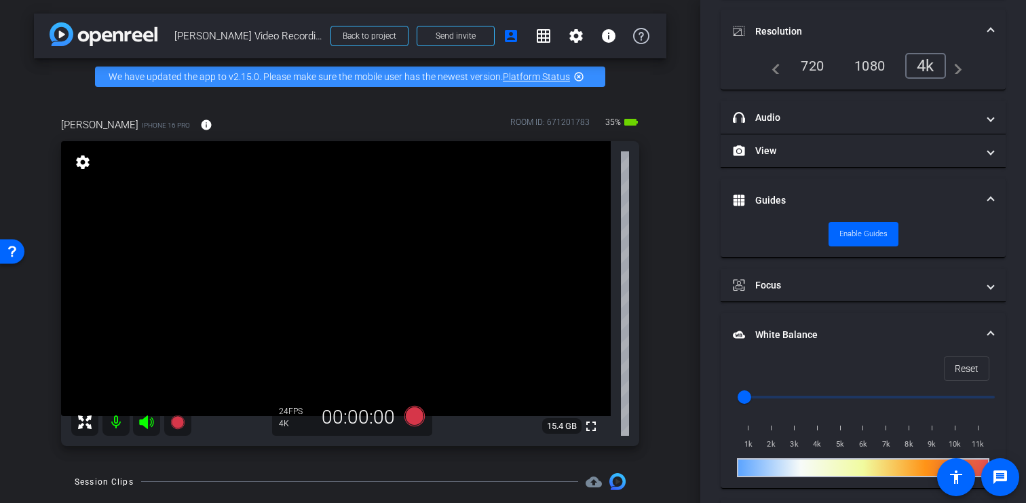
scroll to position [263, 0]
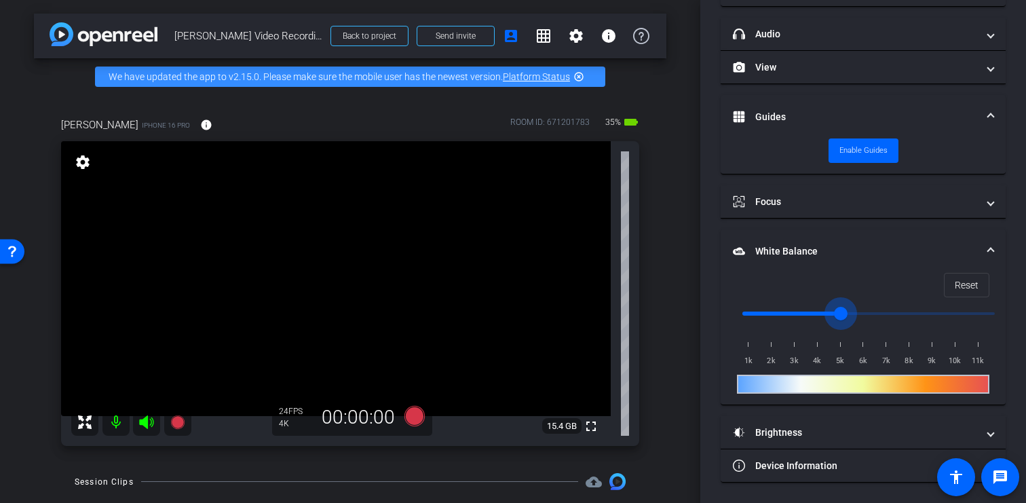
drag, startPoint x: 750, startPoint y: 314, endPoint x: 837, endPoint y: 311, distance: 87.6
click at [837, 311] on input "range" at bounding box center [868, 313] width 281 height 30
click at [959, 285] on span "Reset" at bounding box center [966, 285] width 24 height 26
type input "1000"
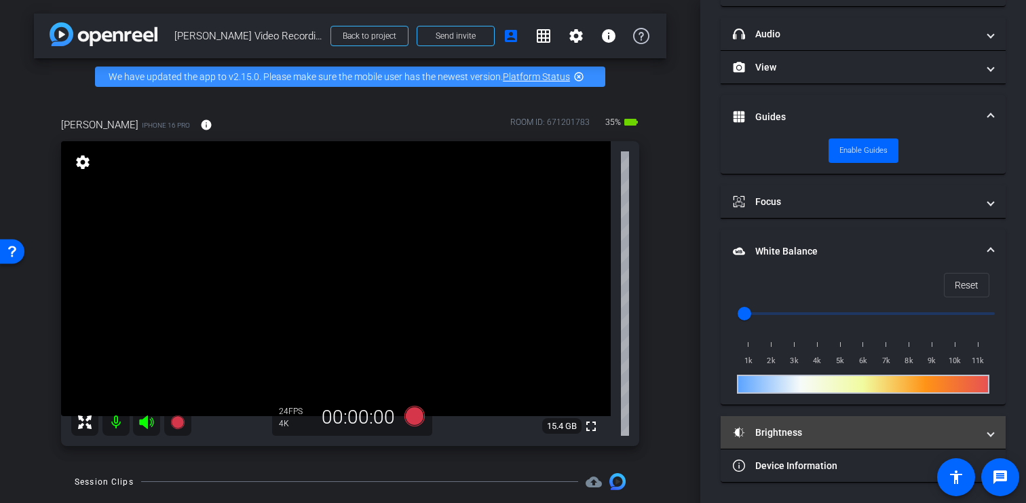
click at [914, 433] on mat-panel-title "Brightness" at bounding box center [855, 432] width 244 height 14
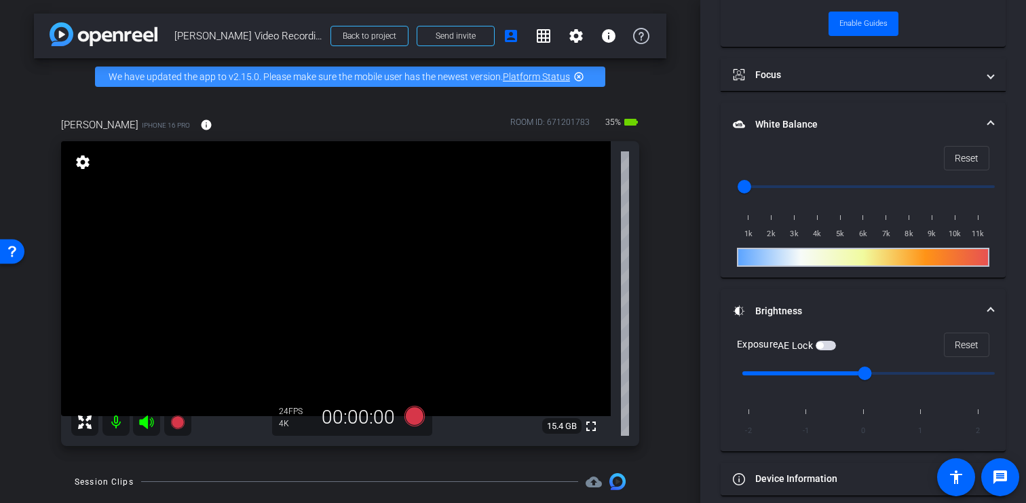
scroll to position [402, 0]
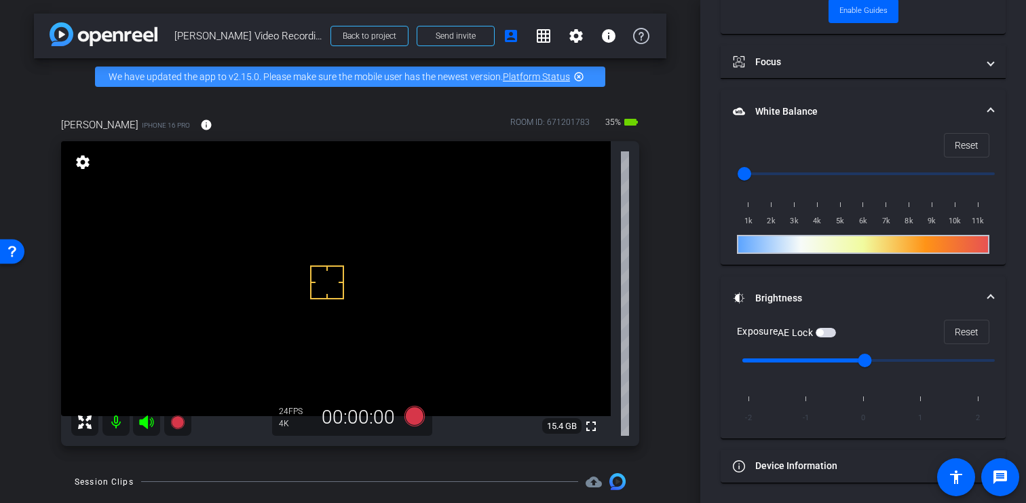
click at [831, 330] on span "button" at bounding box center [825, 332] width 20 height 9
click at [834, 330] on span "button" at bounding box center [825, 332] width 20 height 9
click at [929, 291] on mat-panel-title "Brightness" at bounding box center [855, 298] width 244 height 14
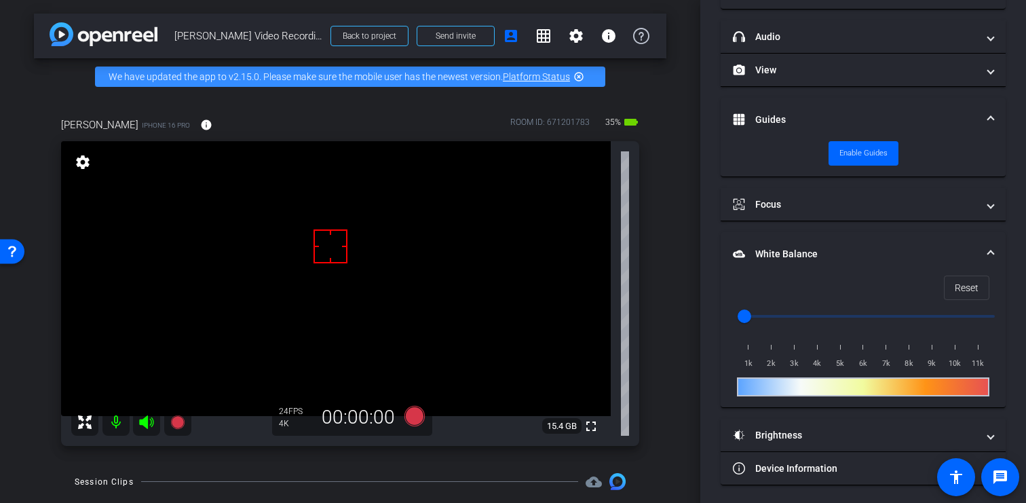
click at [976, 246] on mat-expansion-panel-header "White Balance White Balance" at bounding box center [862, 253] width 285 height 43
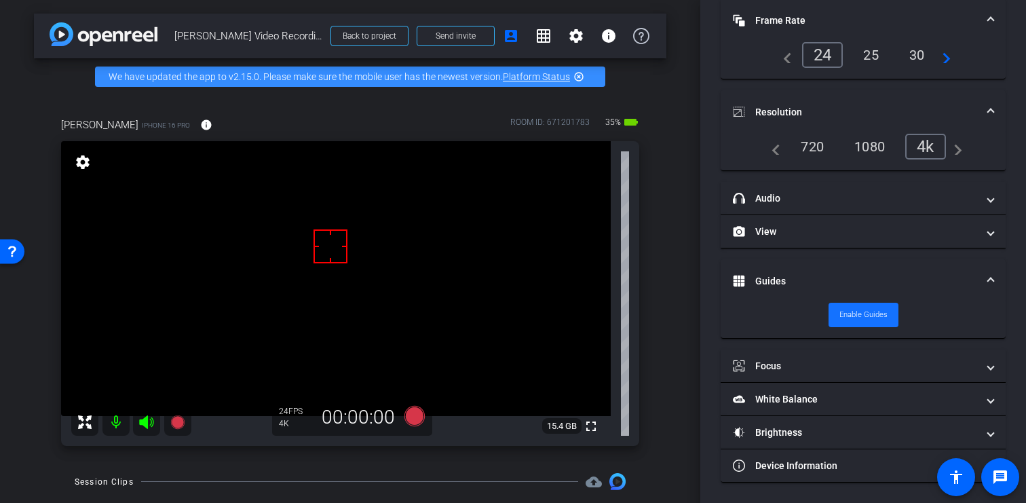
scroll to position [98, 0]
click at [988, 278] on span at bounding box center [990, 281] width 5 height 14
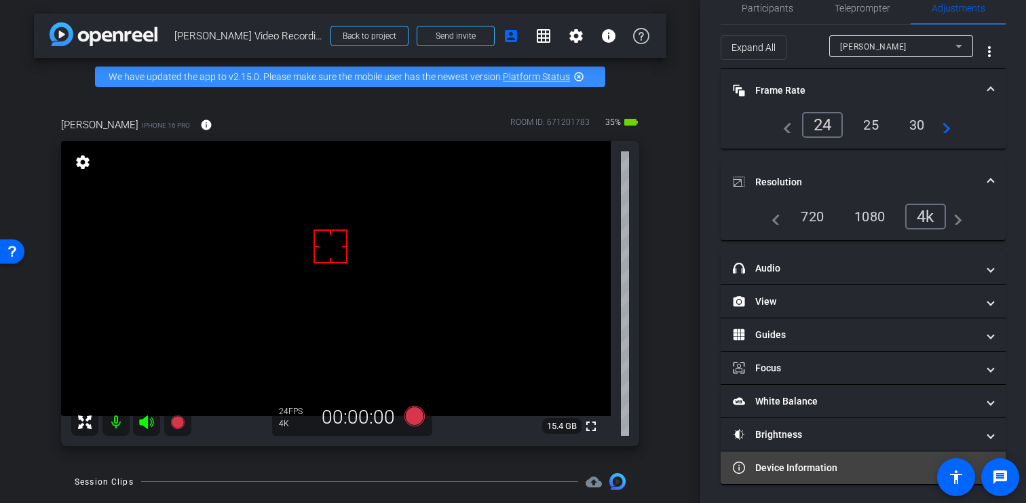
scroll to position [28, 0]
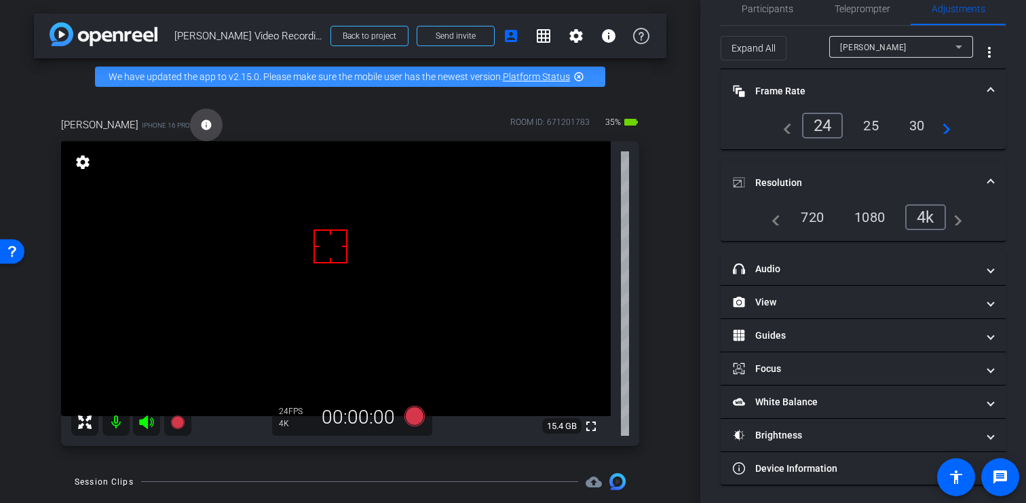
click at [200, 131] on mat-icon "info" at bounding box center [206, 125] width 12 height 12
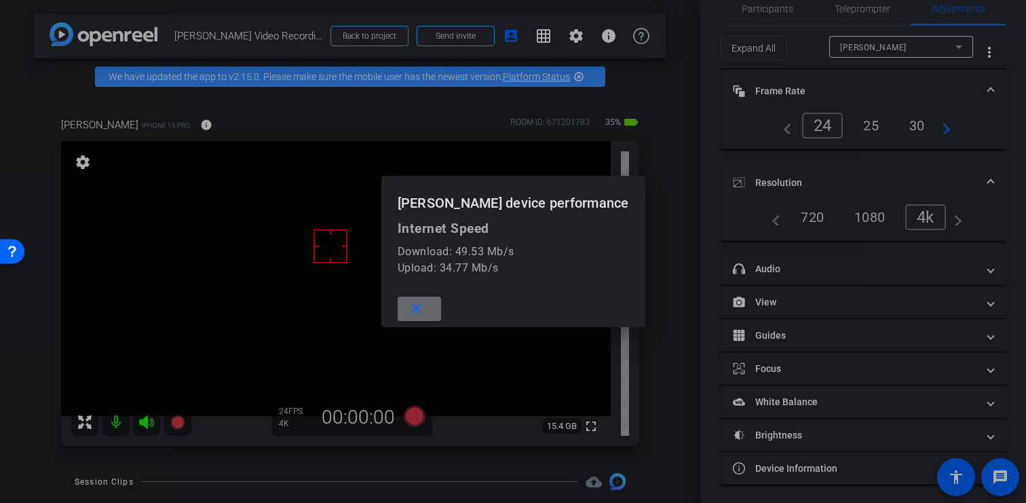
click at [425, 307] on mat-icon "close" at bounding box center [416, 309] width 17 height 17
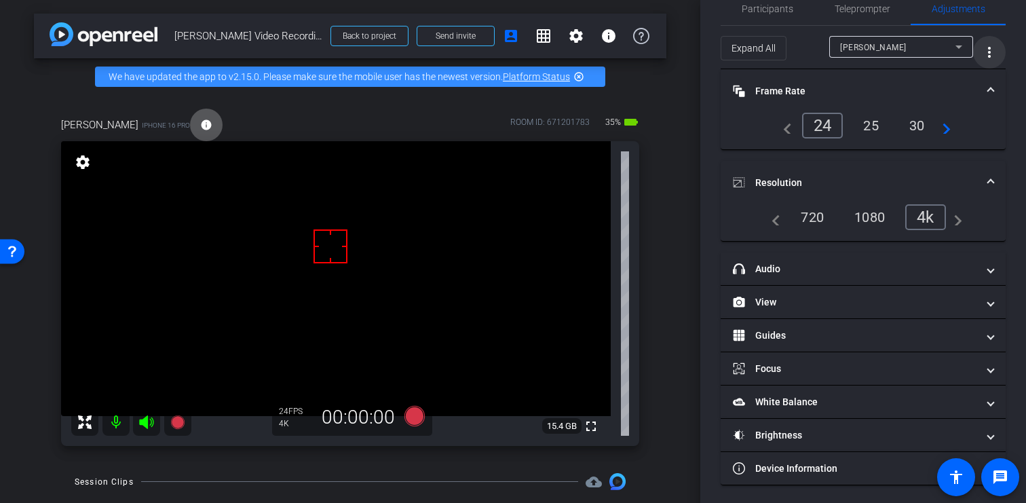
click at [985, 84] on mat-expansion-panel-header "Frame Rate Frame Rate" at bounding box center [862, 90] width 285 height 43
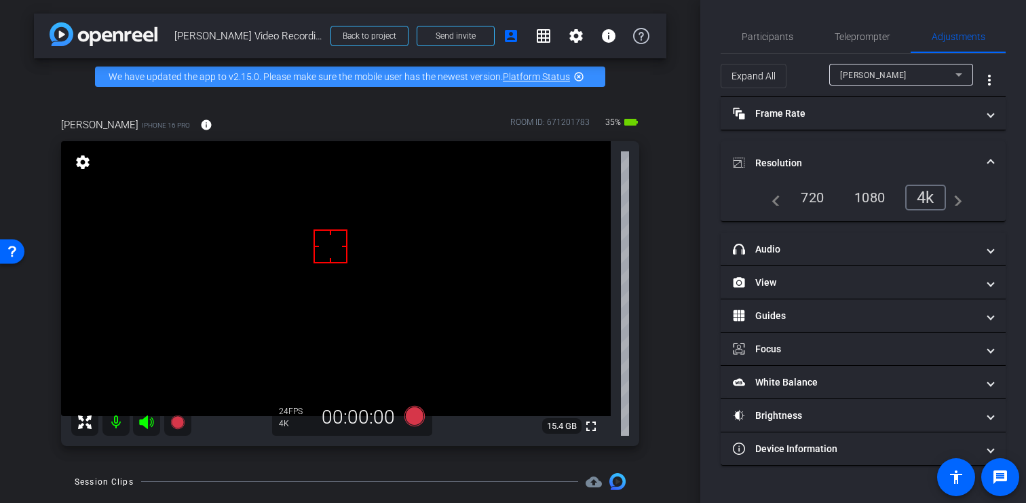
click at [985, 159] on span "Resolution" at bounding box center [860, 163] width 255 height 14
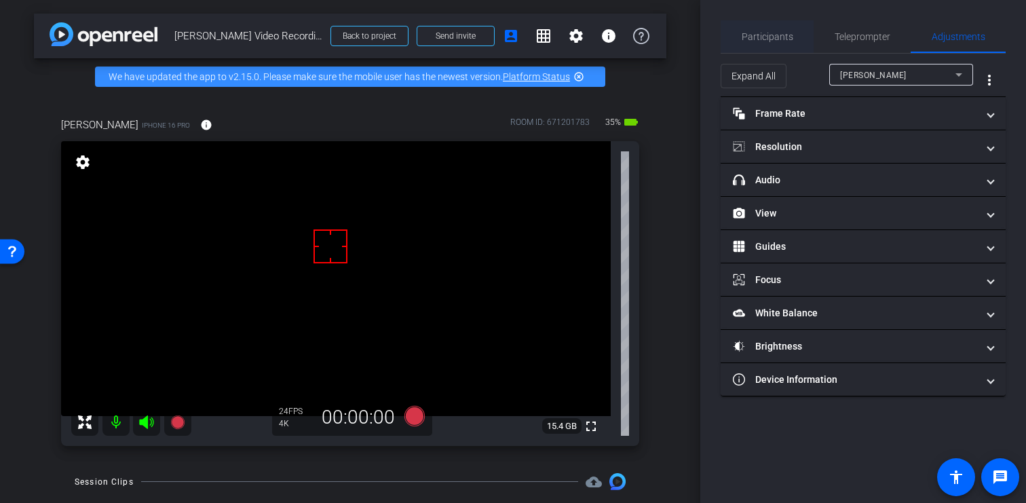
click at [766, 28] on span "Participants" at bounding box center [767, 36] width 52 height 33
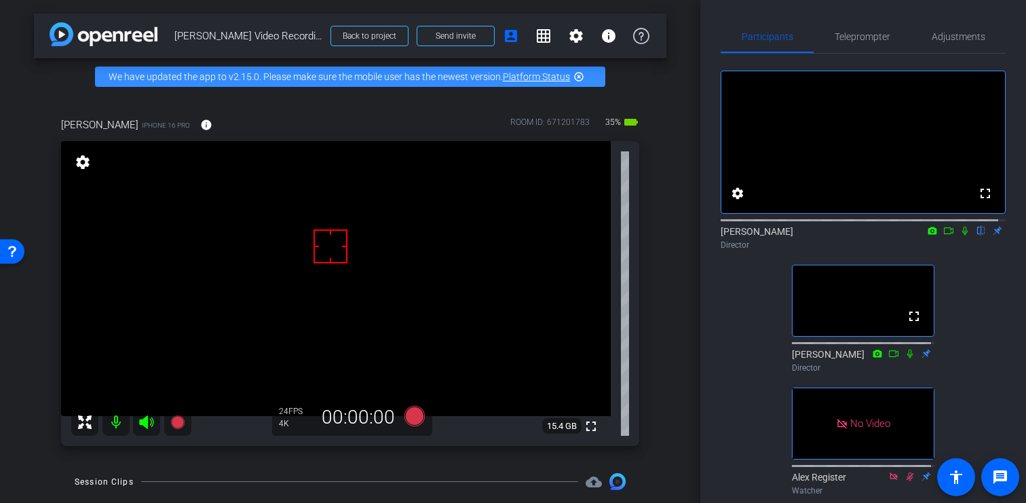
scroll to position [3, 0]
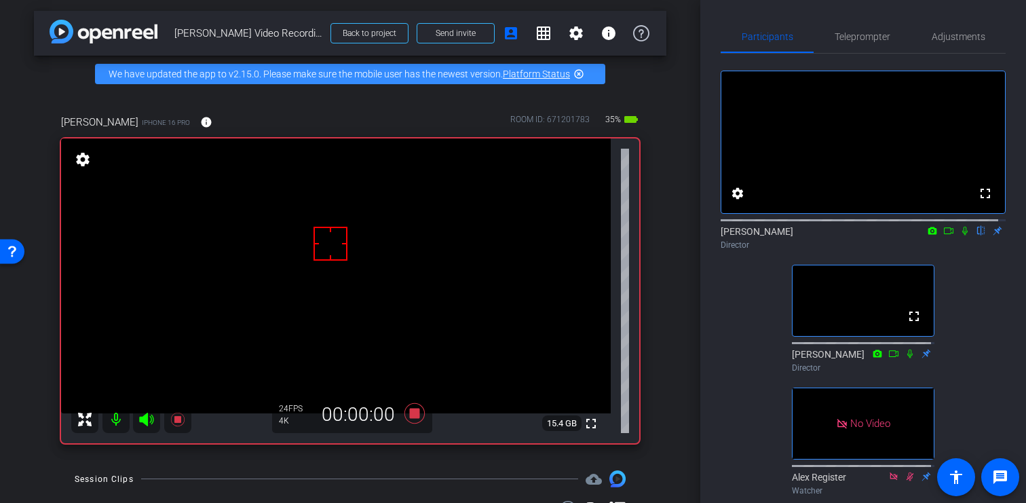
click at [959, 235] on icon at bounding box center [964, 230] width 11 height 9
click at [950, 39] on span "Adjustments" at bounding box center [958, 36] width 54 height 9
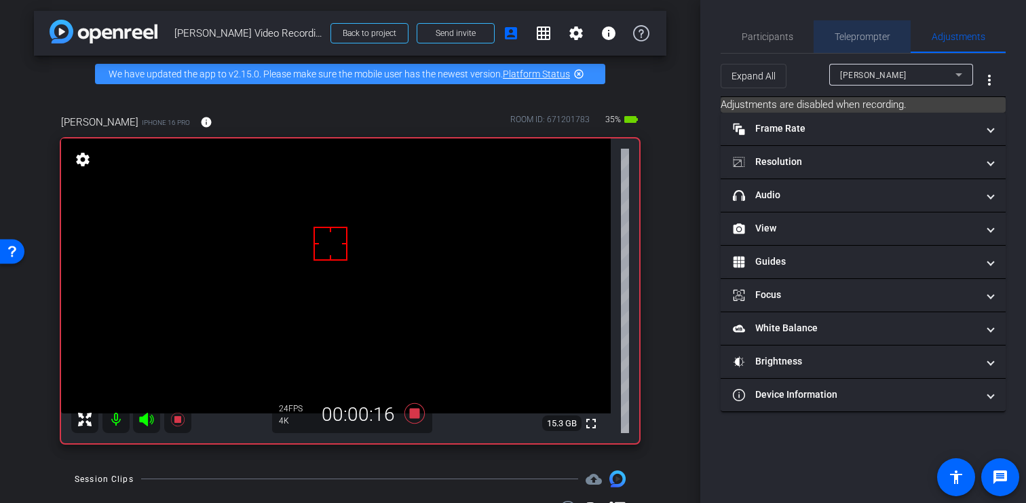
click at [874, 41] on span "Teleprompter" at bounding box center [862, 36] width 56 height 9
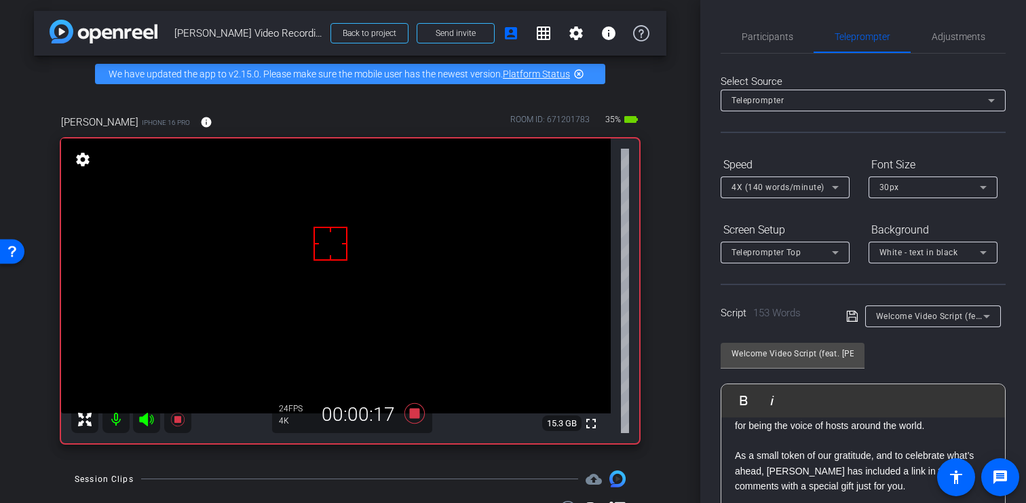
scroll to position [239, 0]
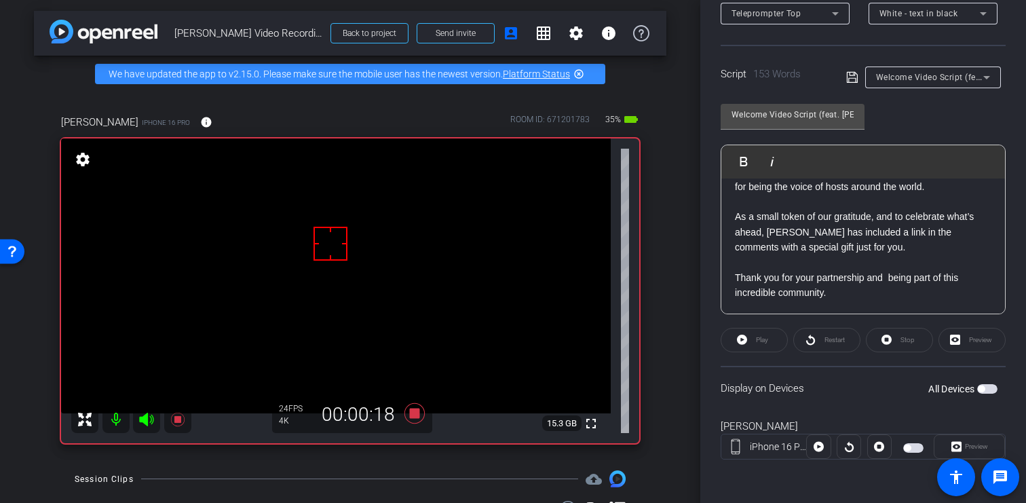
click at [983, 385] on span "button" at bounding box center [987, 388] width 20 height 9
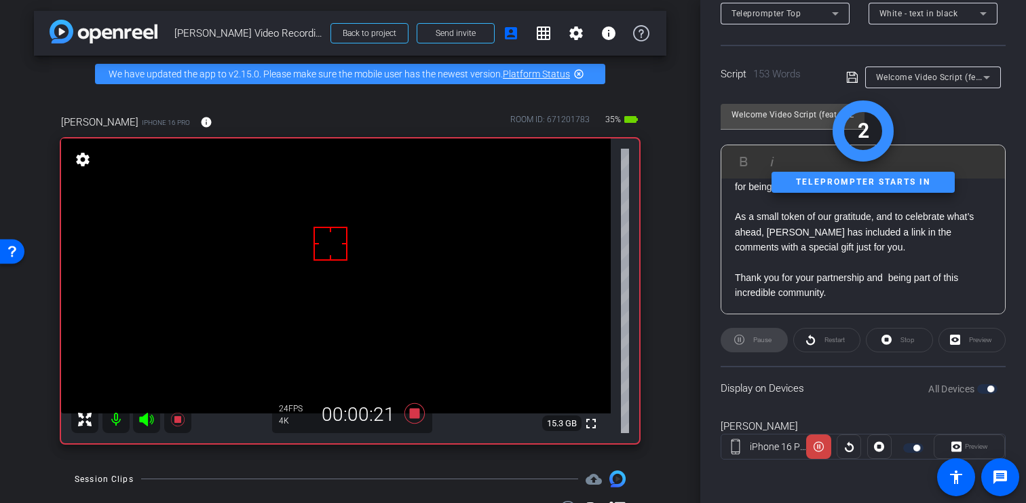
scroll to position [0, 0]
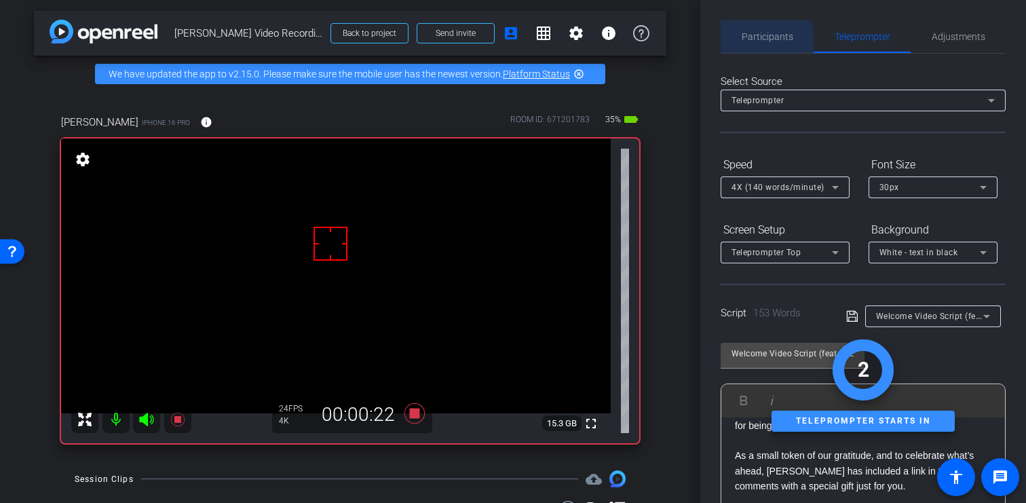
click at [765, 43] on span "Participants" at bounding box center [767, 36] width 52 height 33
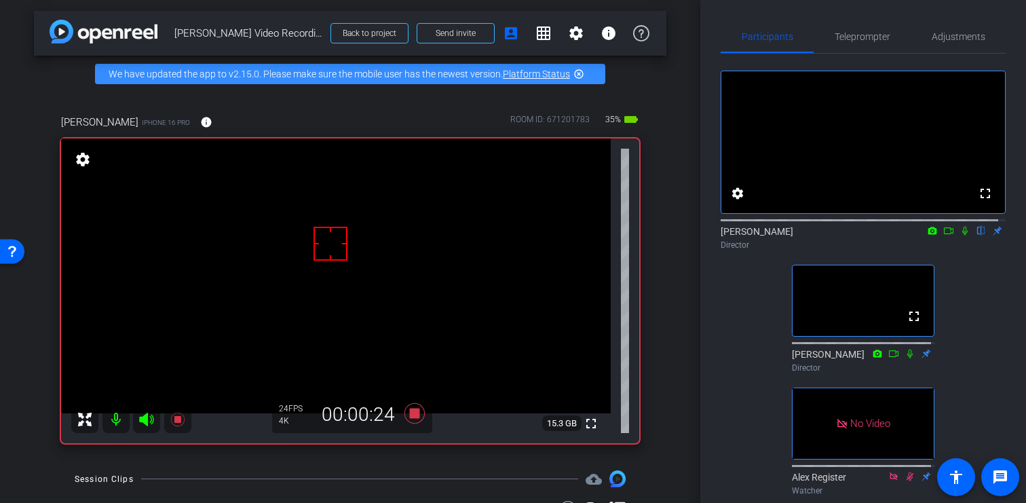
click at [962, 235] on icon at bounding box center [964, 231] width 5 height 9
click at [961, 235] on icon at bounding box center [964, 231] width 7 height 9
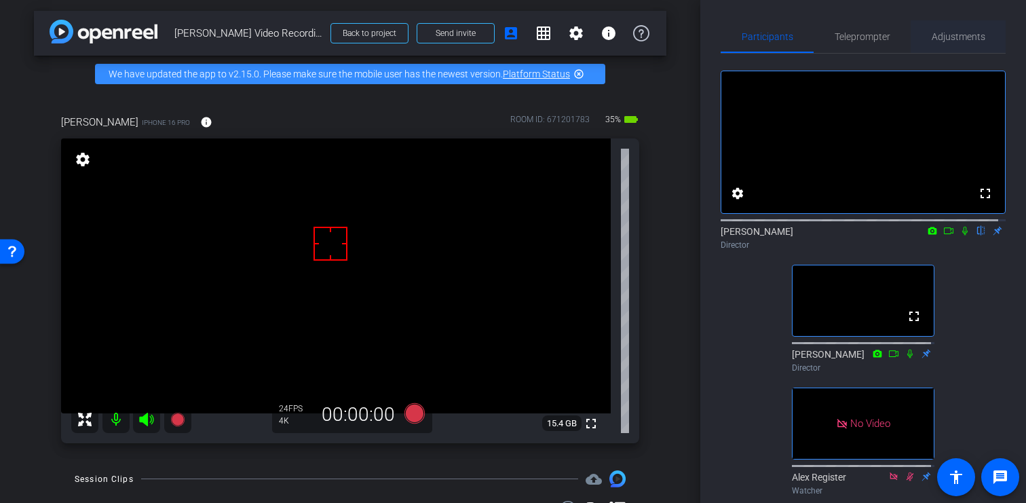
click at [965, 32] on span "Adjustments" at bounding box center [958, 36] width 54 height 9
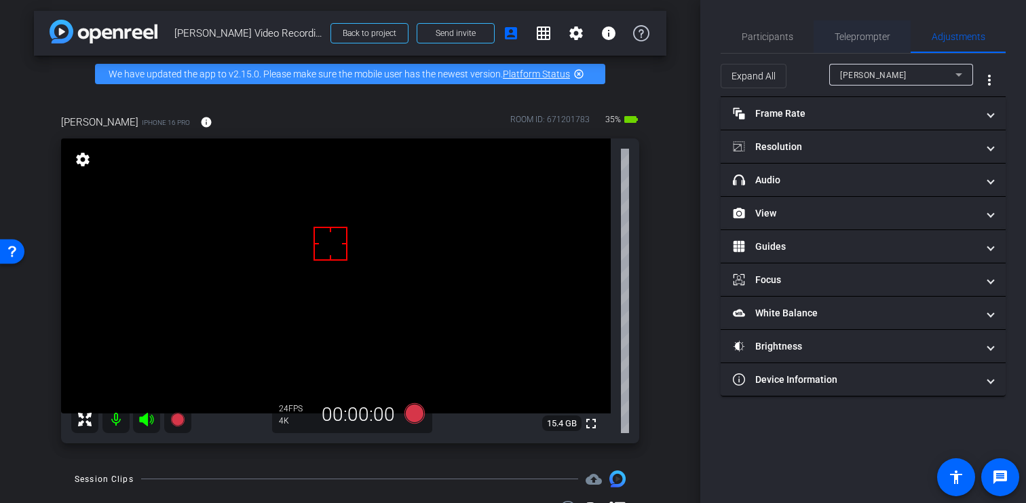
click at [874, 35] on span "Teleprompter" at bounding box center [862, 36] width 56 height 9
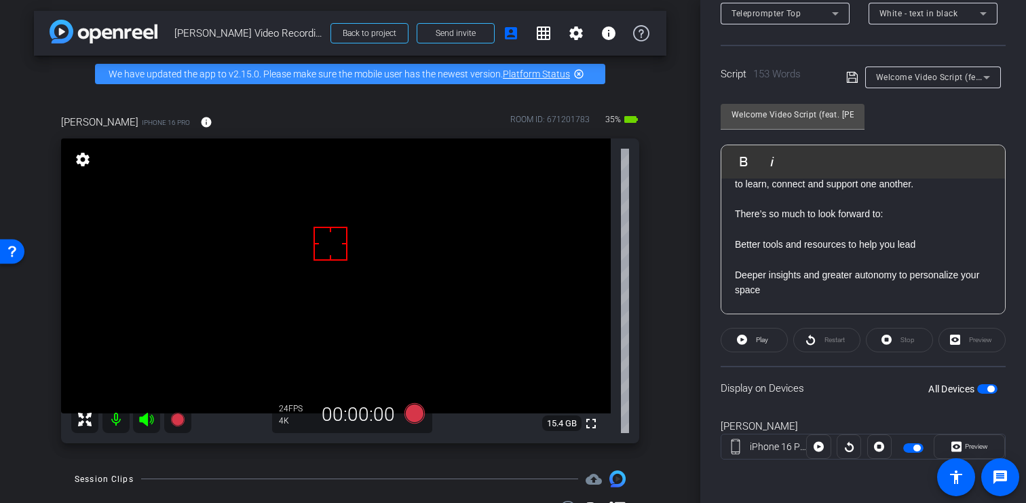
scroll to position [135, 0]
click at [733, 247] on div "Hi, I’m [PERSON_NAME], Director of Community Connection at Airbnb. First, I jus…" at bounding box center [863, 276] width 284 height 467
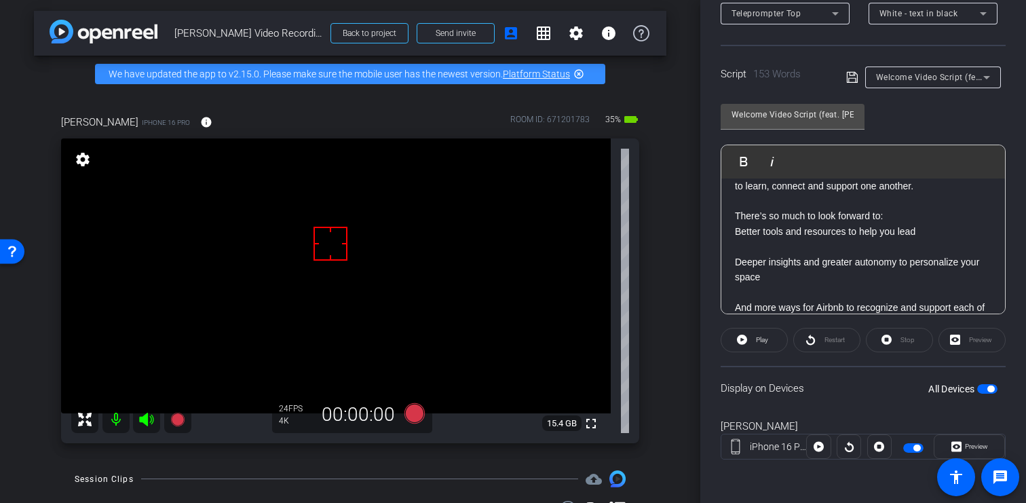
click at [733, 264] on div "Hi, I’m [PERSON_NAME], Director of Community Connection at Airbnb. First, I jus…" at bounding box center [863, 269] width 284 height 452
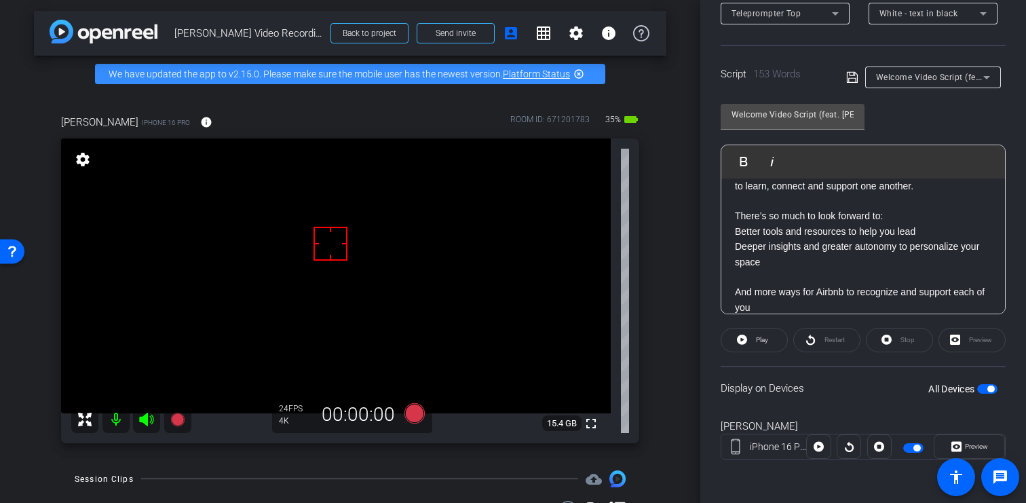
click at [733, 296] on div "Hi, I’m [PERSON_NAME], Director of Community Connection at Airbnb. First, I jus…" at bounding box center [863, 262] width 284 height 438
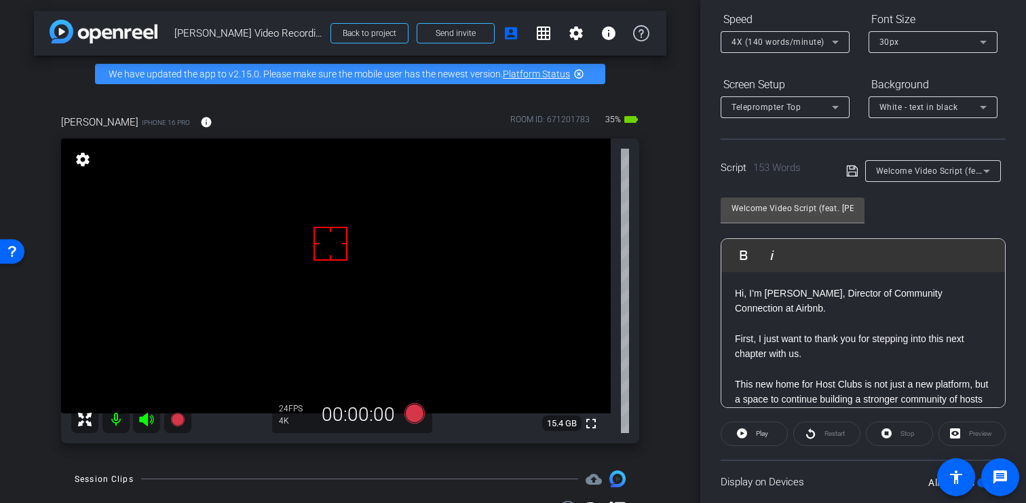
scroll to position [0, 0]
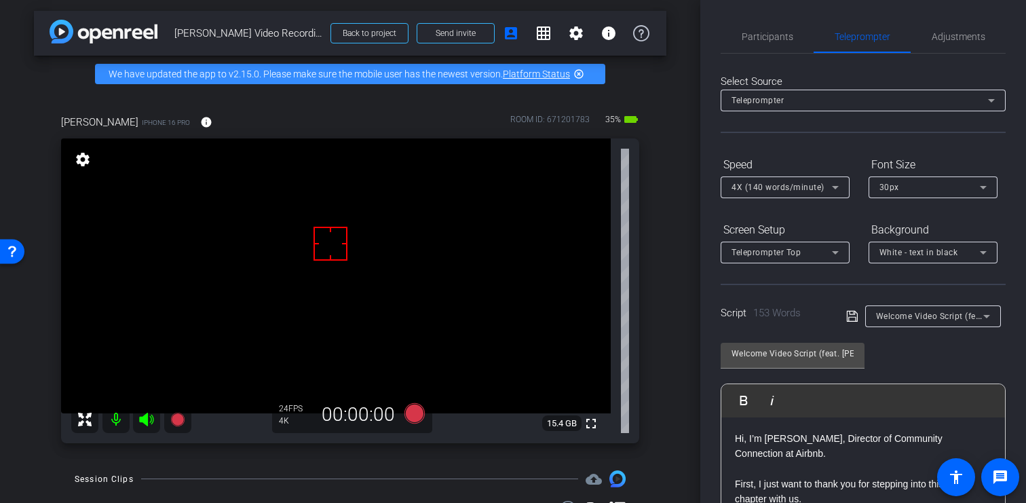
click at [834, 189] on icon at bounding box center [835, 187] width 7 height 3
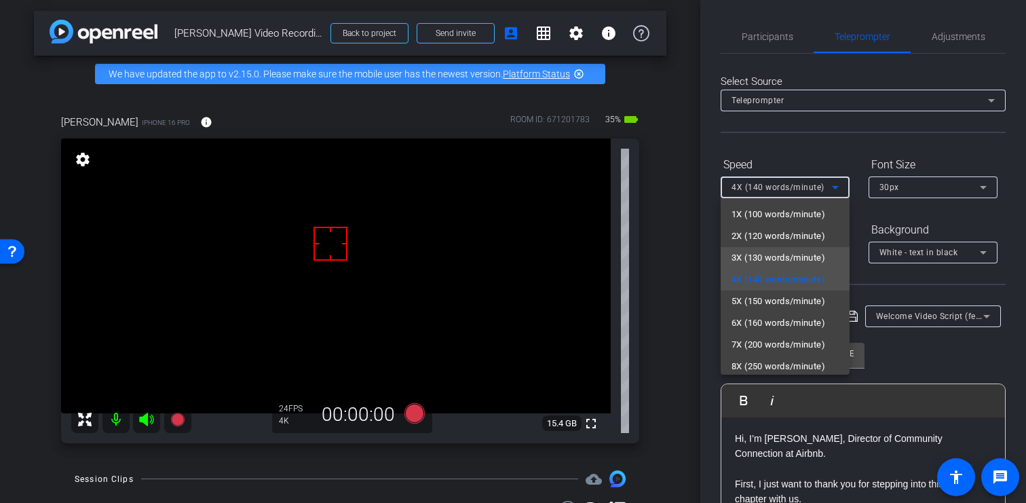
click at [800, 255] on span "3X (130 words/minute)" at bounding box center [778, 258] width 94 height 16
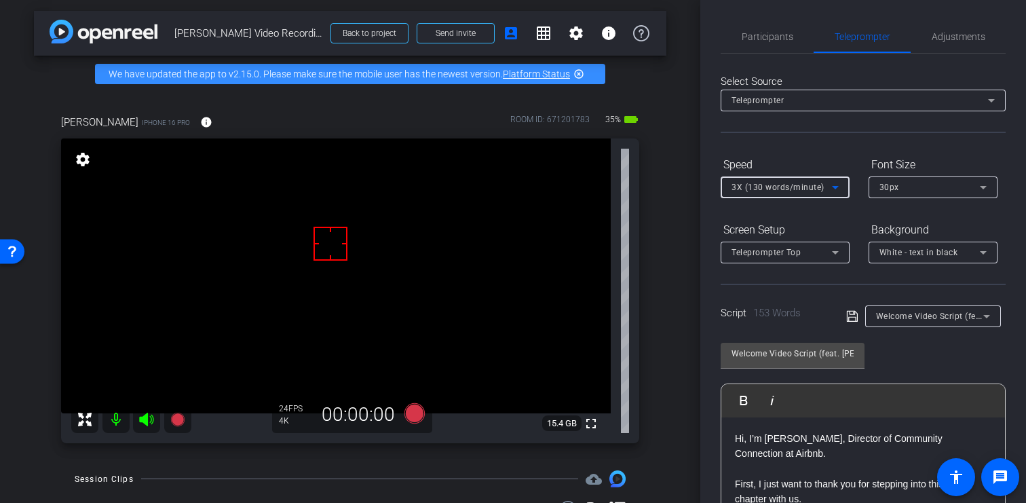
click at [837, 183] on icon at bounding box center [835, 187] width 16 height 16
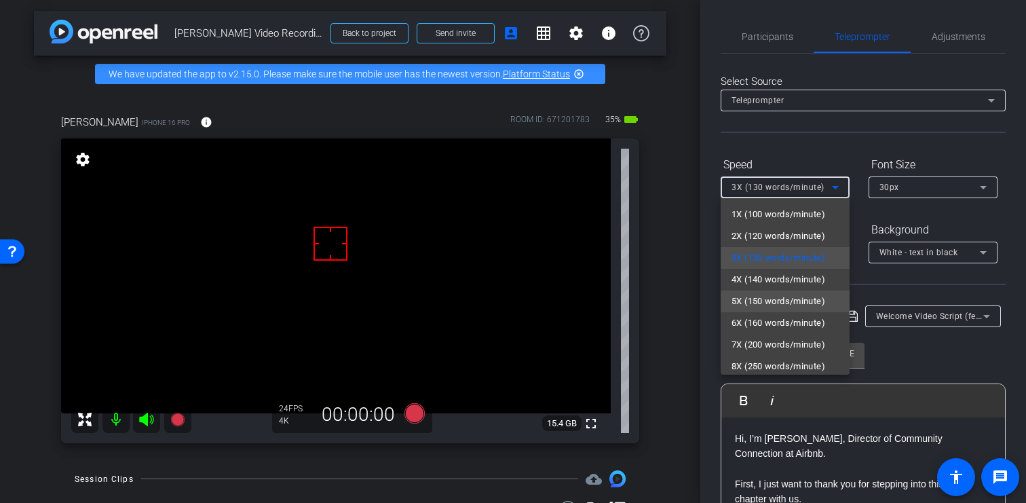
click at [795, 296] on span "5X (150 words/minute)" at bounding box center [778, 301] width 94 height 16
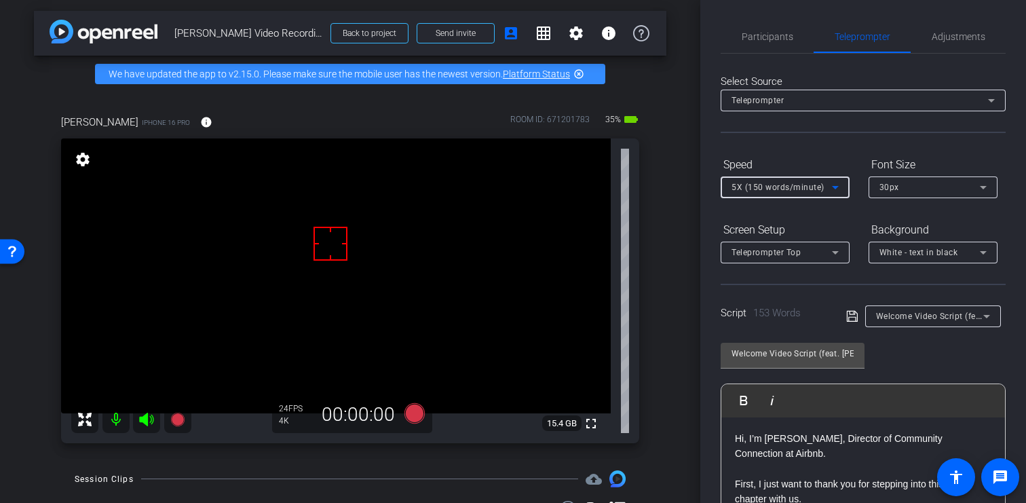
click at [829, 154] on div "Speed" at bounding box center [784, 164] width 129 height 23
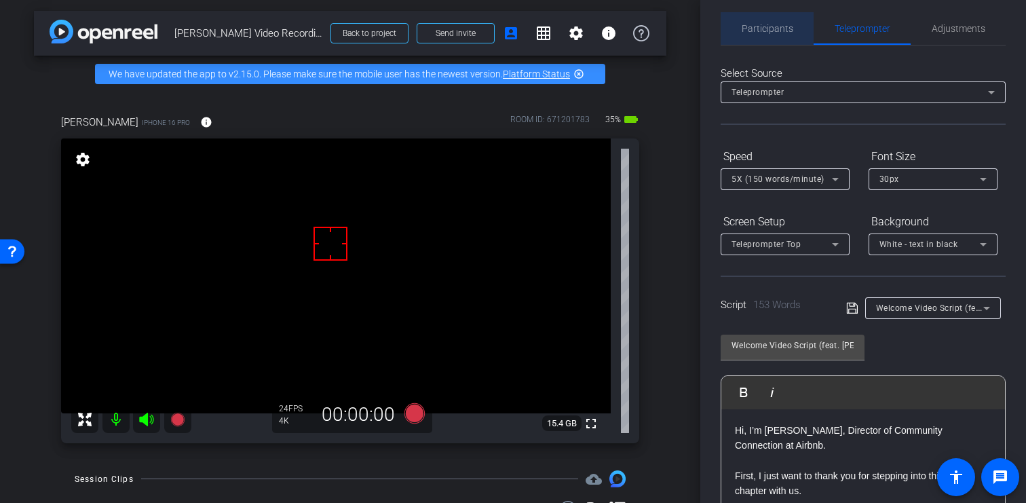
scroll to position [9, 0]
click at [772, 34] on span "Participants" at bounding box center [767, 28] width 52 height 33
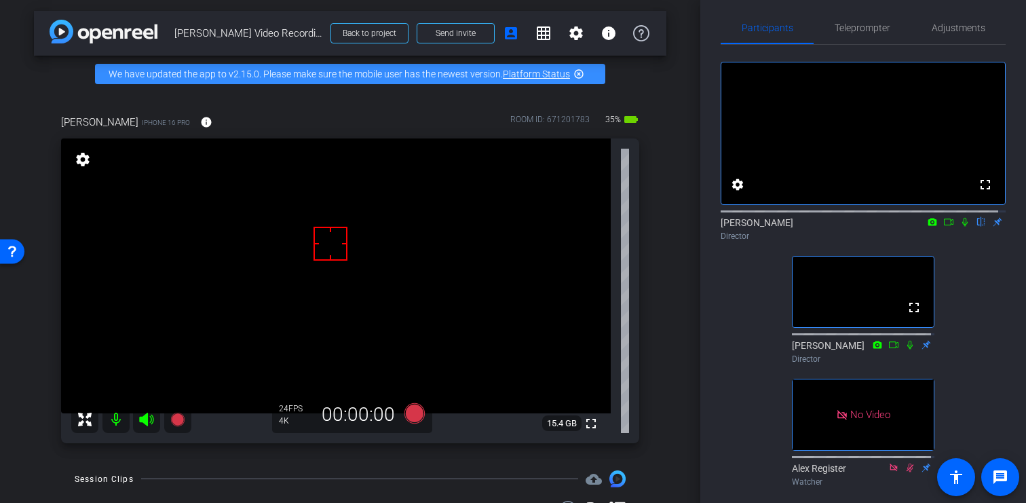
click at [962, 227] on icon at bounding box center [964, 222] width 5 height 9
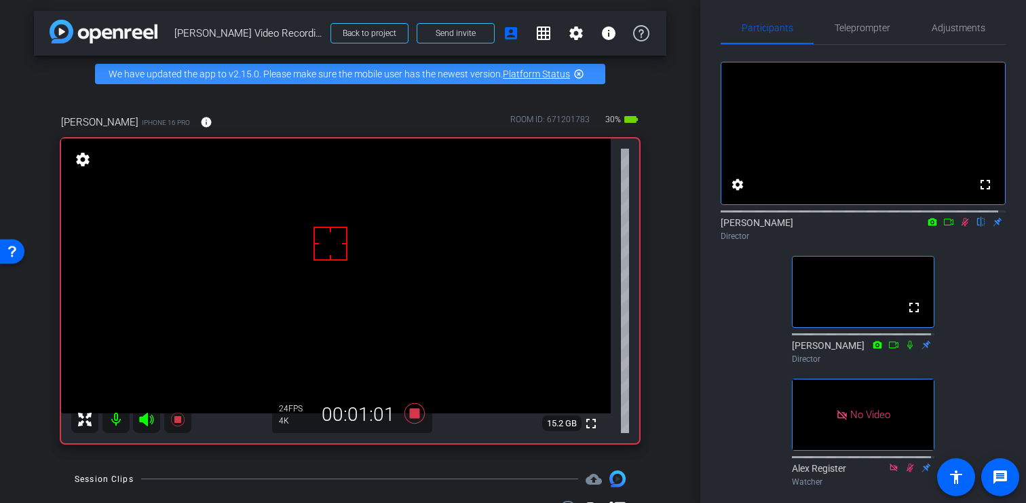
click at [959, 227] on icon at bounding box center [964, 221] width 11 height 9
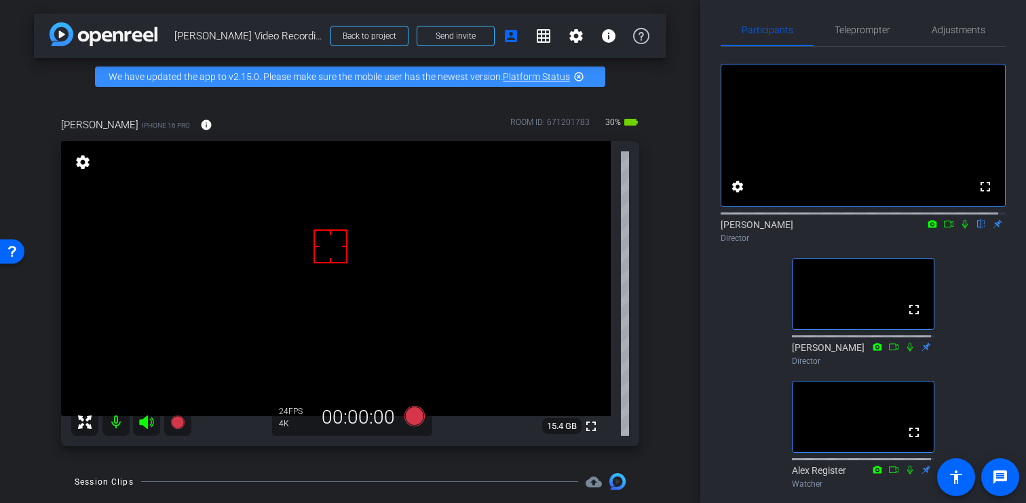
scroll to position [6, 0]
click at [863, 26] on span "Teleprompter" at bounding box center [862, 30] width 56 height 9
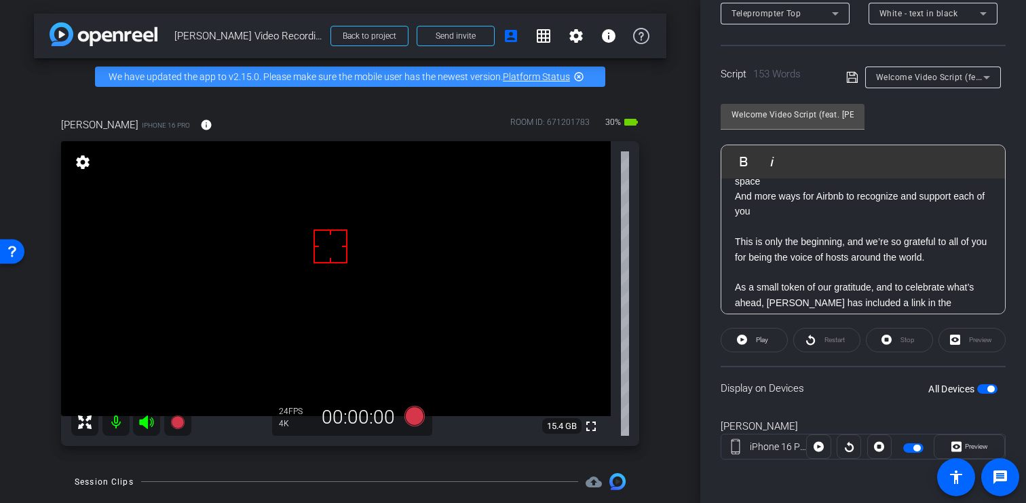
scroll to position [286, 0]
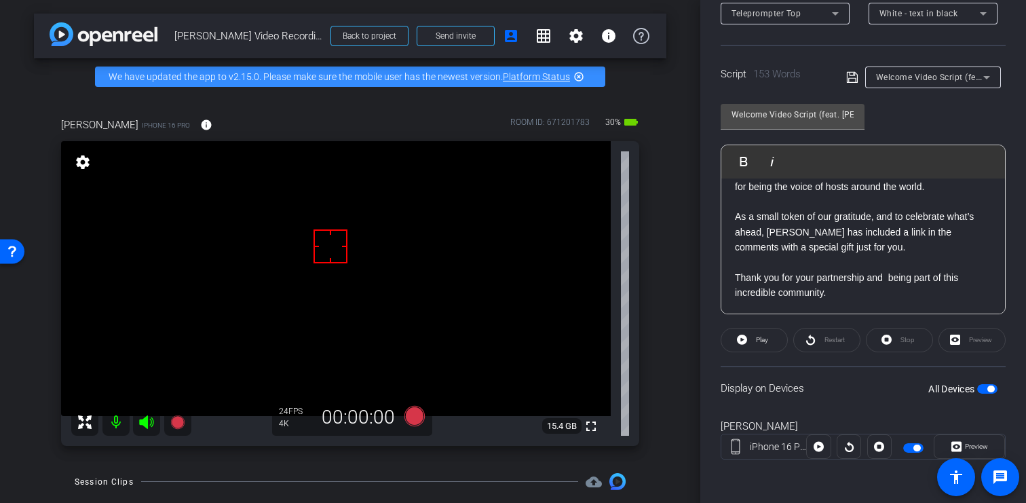
click at [853, 296] on p "Thank you for your partnership and being part of this incredible community." at bounding box center [863, 285] width 256 height 31
click at [733, 308] on div "Hi, I’m [PERSON_NAME], Director of Community Connection at Airbnb. First, I jus…" at bounding box center [863, 109] width 284 height 438
click at [967, 131] on div "Welcome Video Script (feat. [PERSON_NAME]) Play Play from this location Play Se…" at bounding box center [862, 204] width 285 height 220
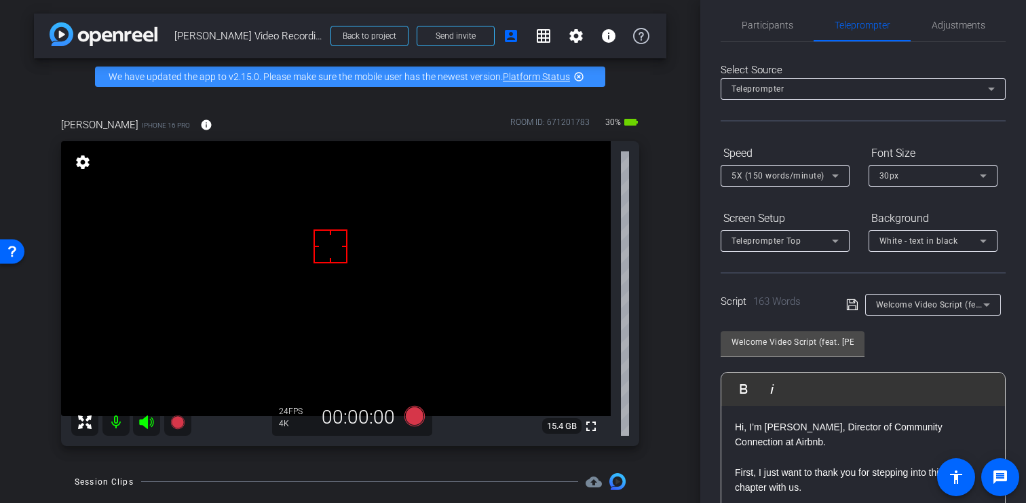
scroll to position [0, 0]
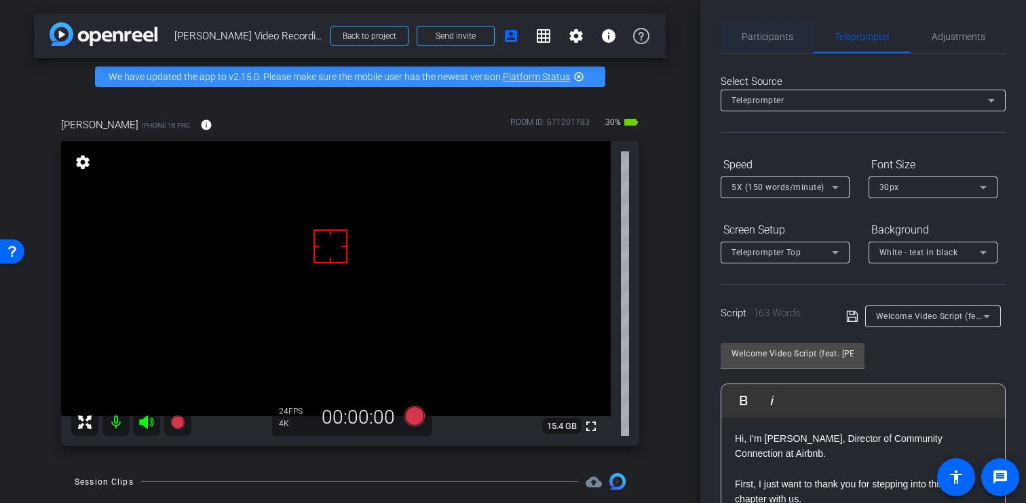
click at [770, 38] on span "Participants" at bounding box center [767, 36] width 52 height 9
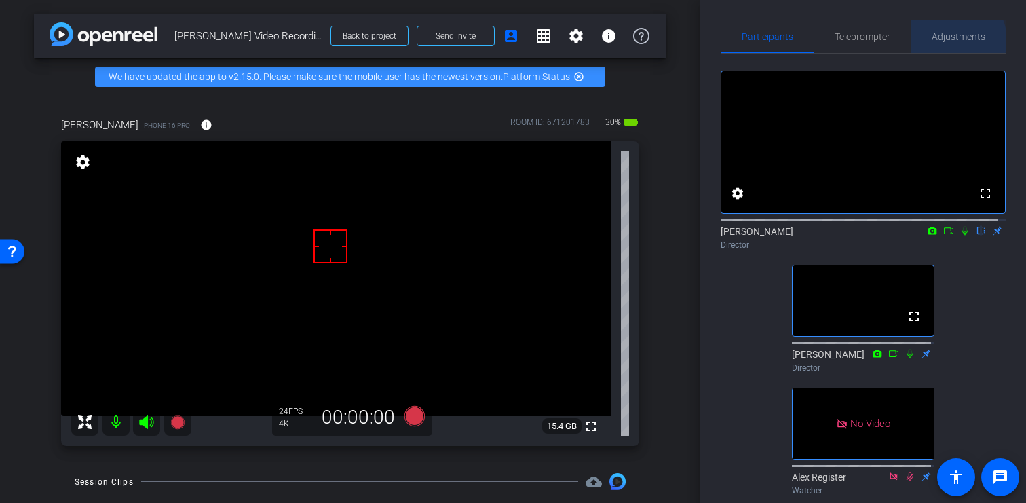
click at [946, 40] on span "Adjustments" at bounding box center [958, 36] width 54 height 9
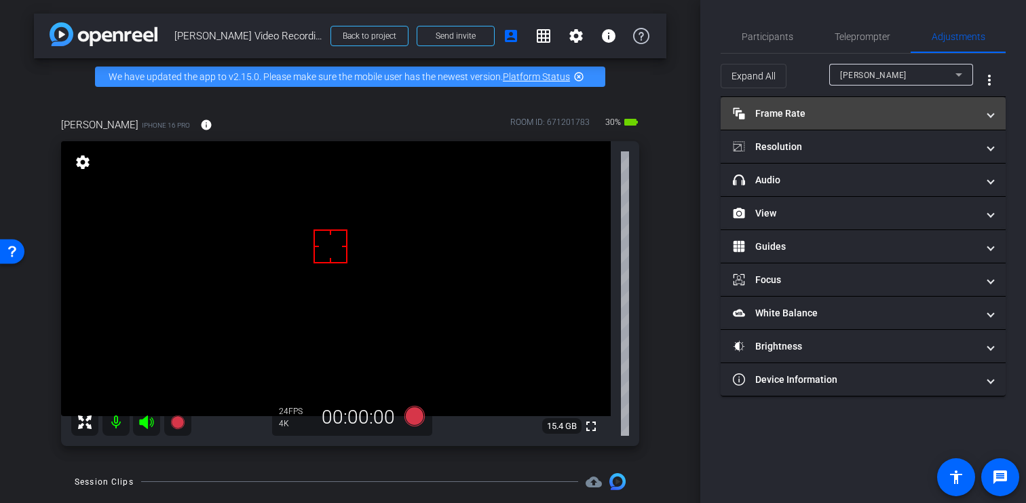
click at [945, 113] on mat-panel-title "Frame Rate Frame Rate" at bounding box center [855, 114] width 244 height 14
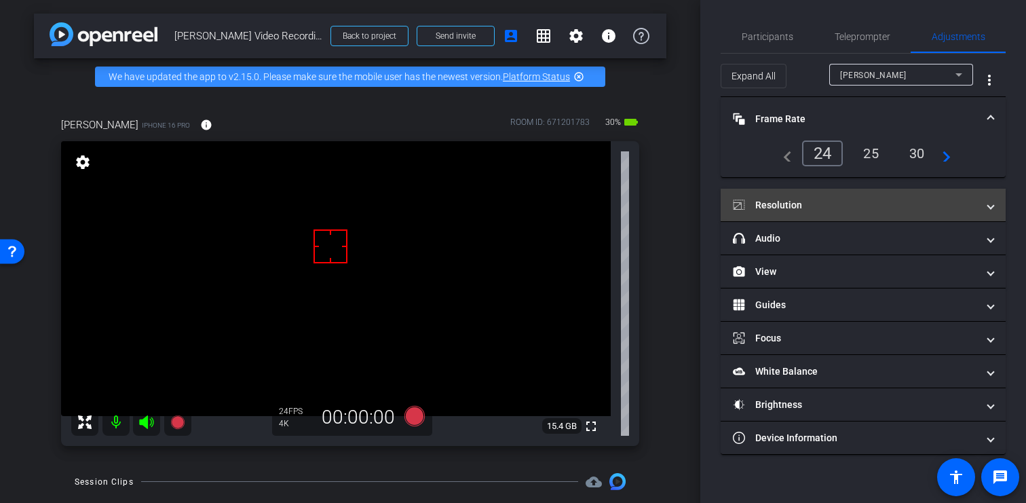
click at [946, 200] on mat-panel-title "Resolution" at bounding box center [855, 205] width 244 height 14
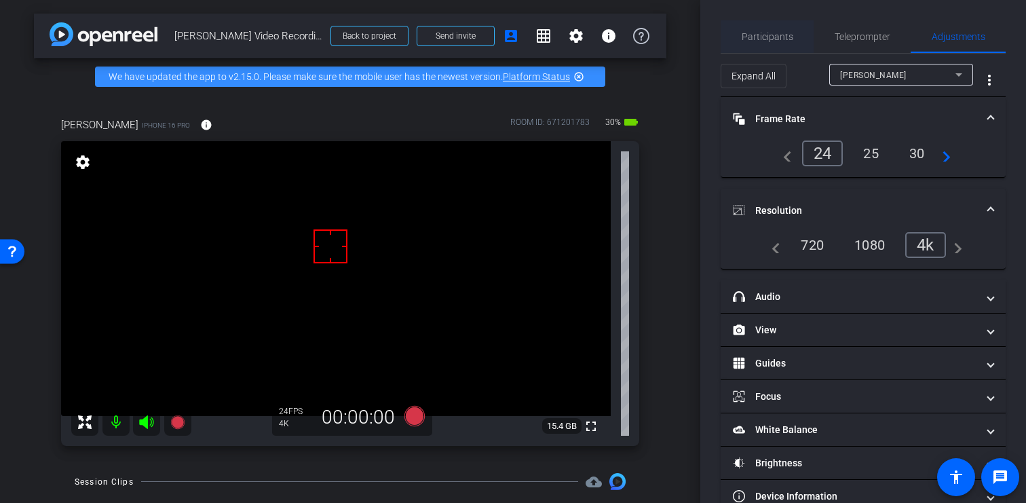
click at [766, 35] on span "Participants" at bounding box center [767, 36] width 52 height 9
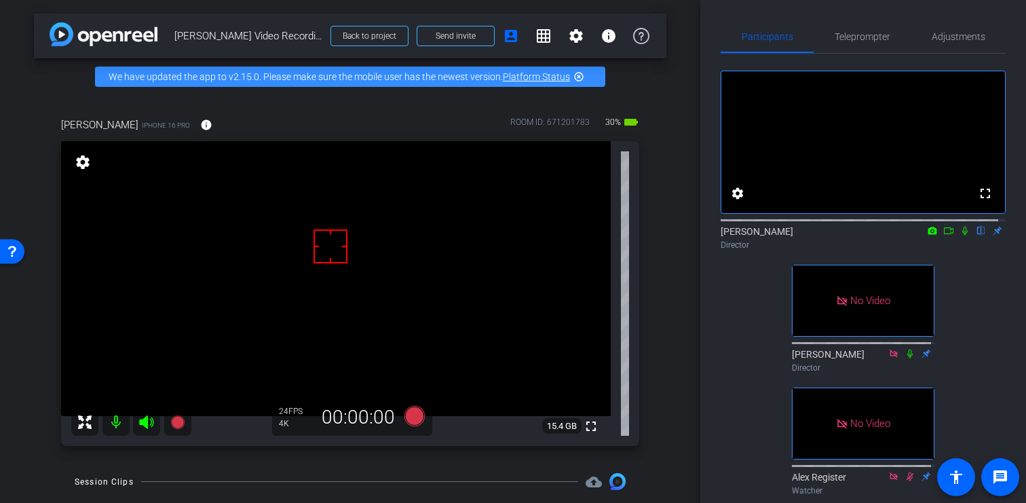
click at [962, 235] on icon at bounding box center [964, 231] width 5 height 9
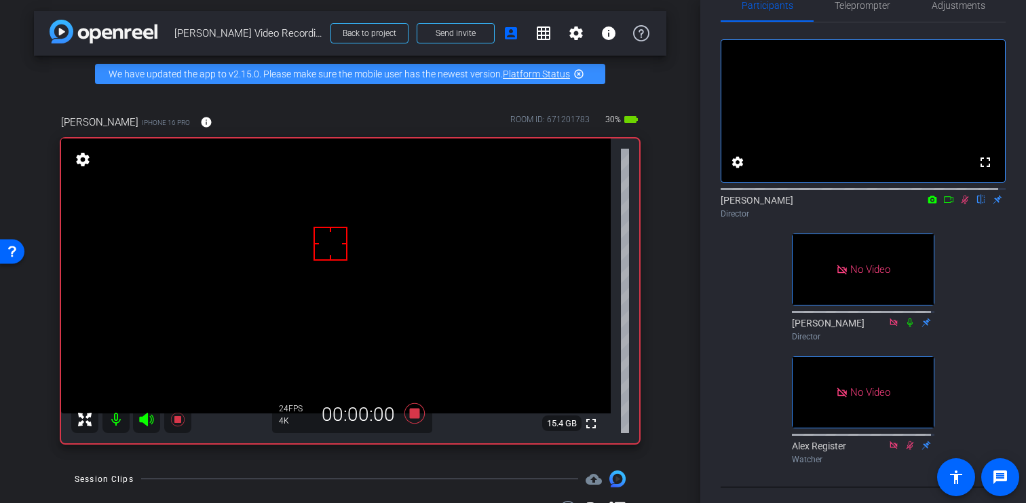
scroll to position [35, 0]
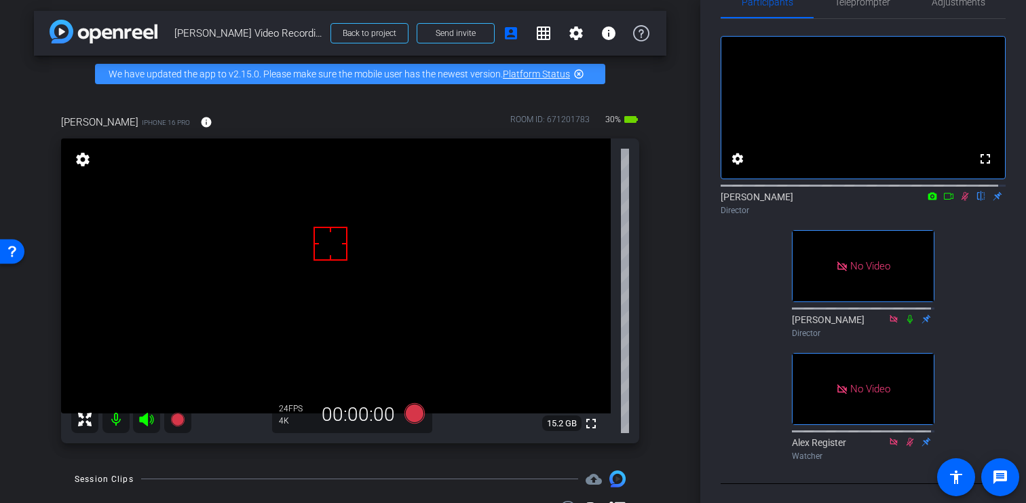
click at [959, 201] on icon at bounding box center [964, 195] width 11 height 9
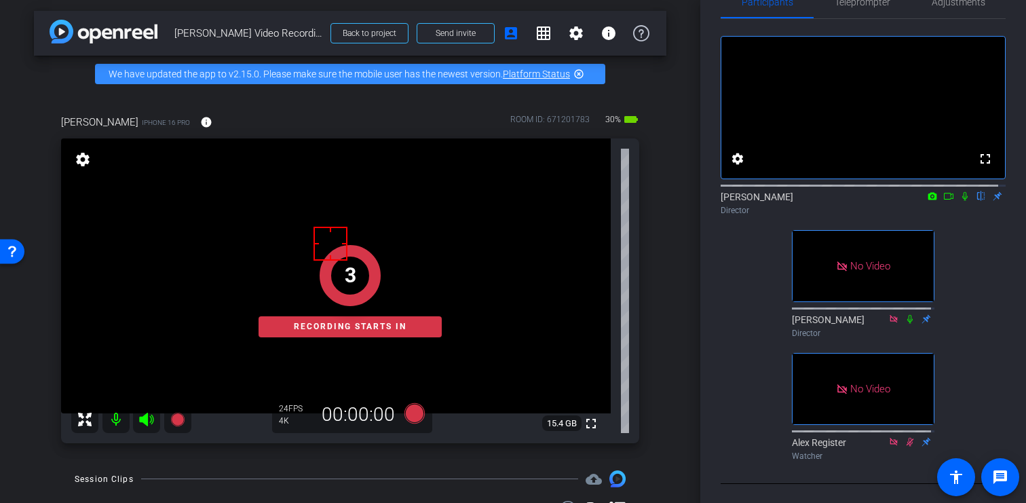
click at [959, 201] on icon at bounding box center [964, 195] width 11 height 9
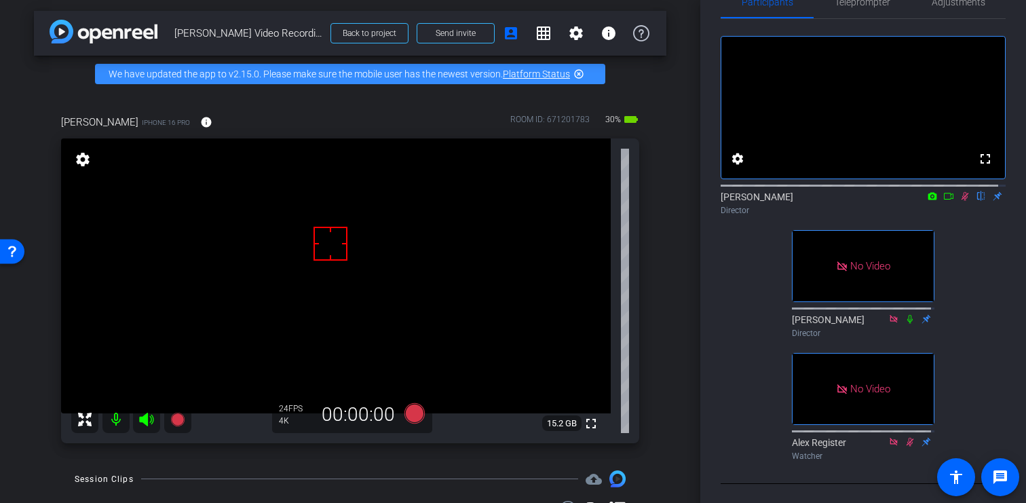
click at [961, 201] on icon at bounding box center [964, 196] width 7 height 9
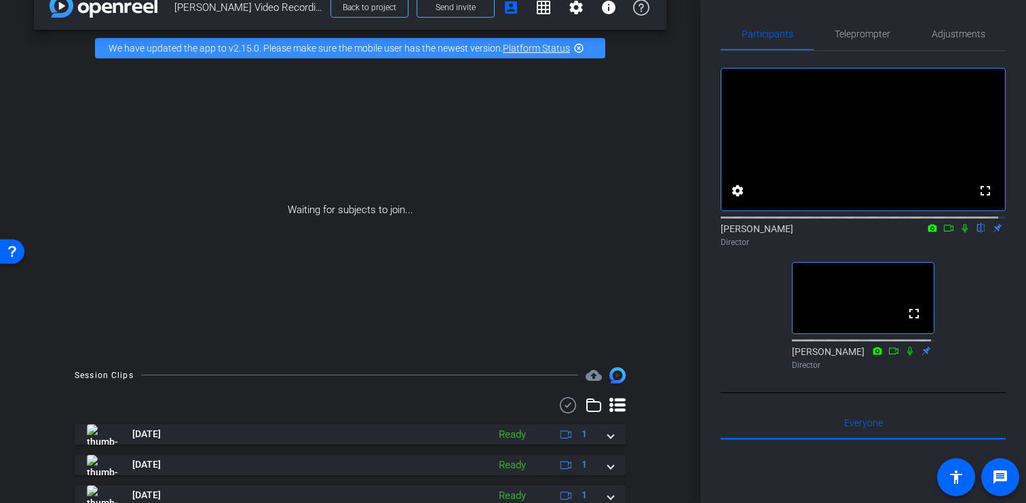
scroll to position [30, 0]
